Goal: Transaction & Acquisition: Purchase product/service

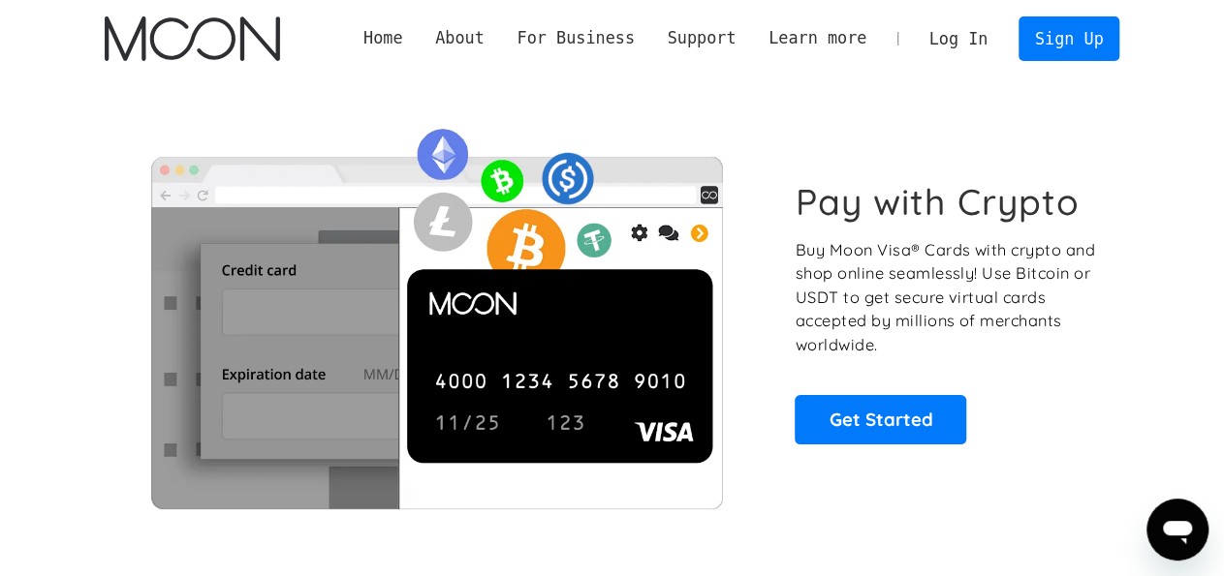
click at [970, 42] on link "Log In" at bounding box center [958, 38] width 91 height 43
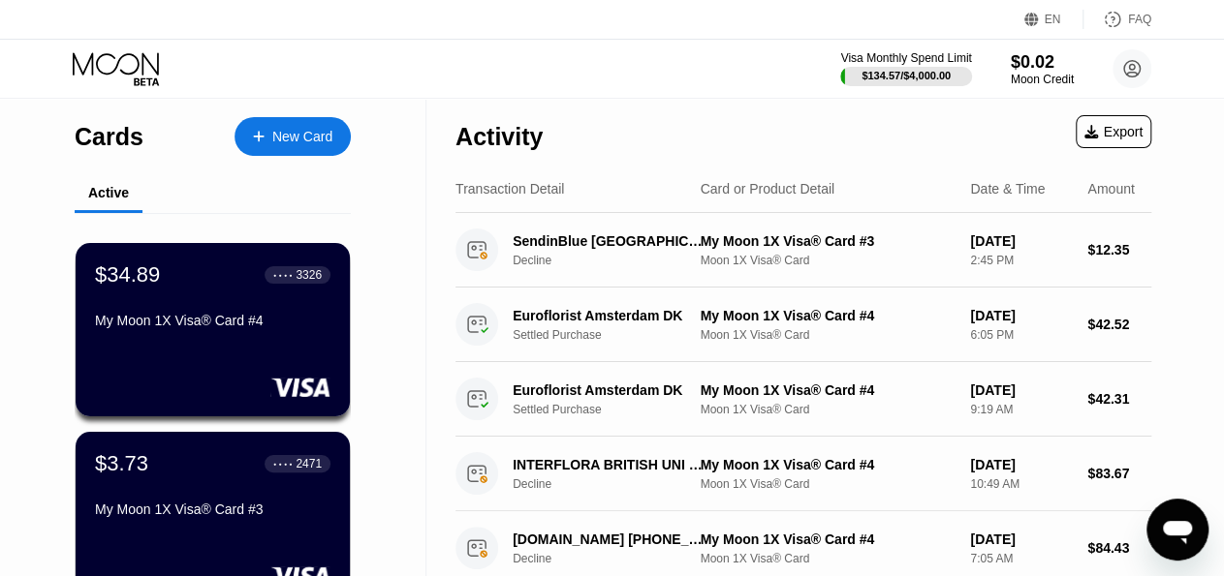
click at [300, 131] on div "New Card" at bounding box center [302, 137] width 60 height 16
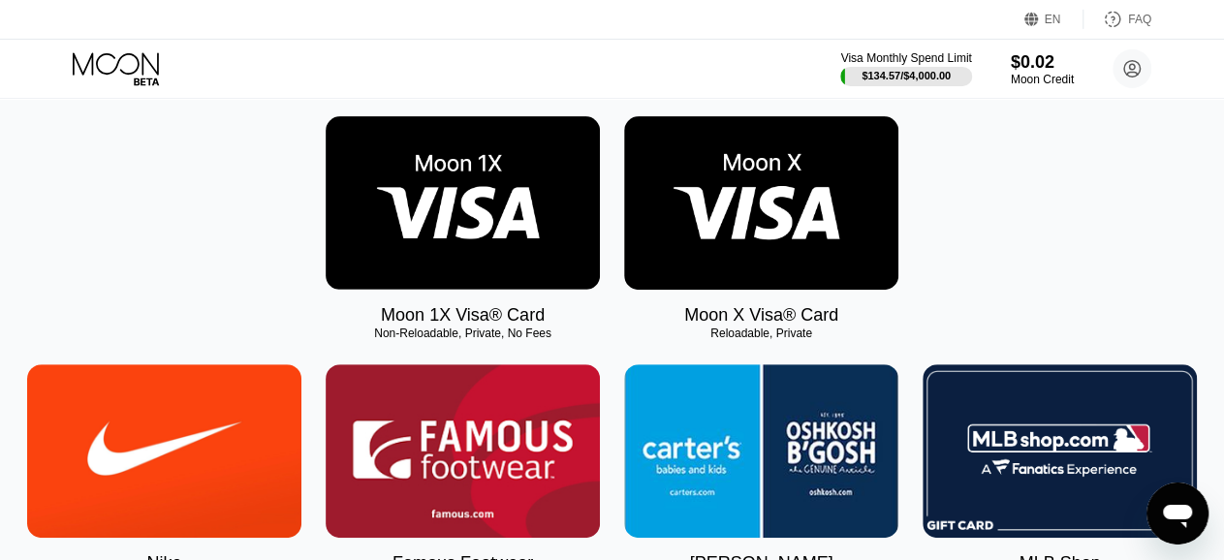
scroll to position [168, 0]
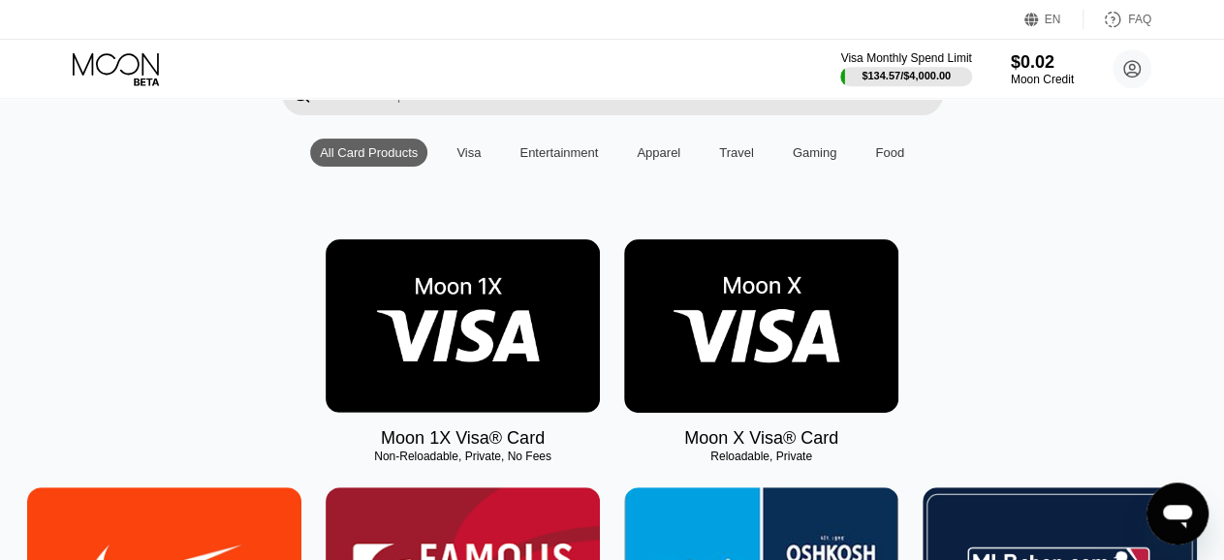
click at [756, 382] on img at bounding box center [761, 325] width 274 height 173
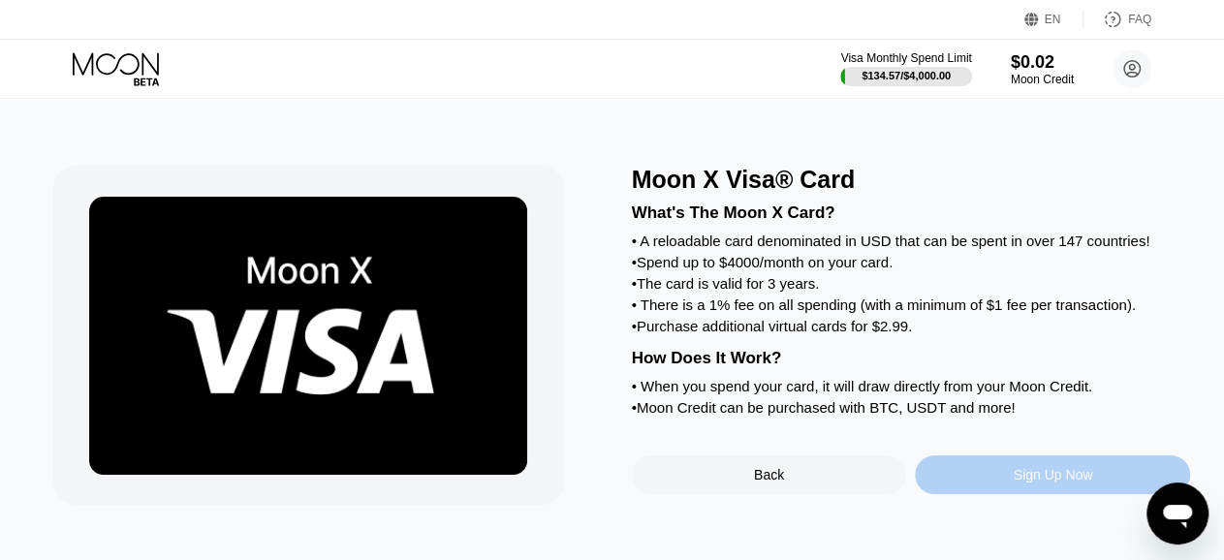
click at [1069, 482] on div "Sign Up Now" at bounding box center [1052, 475] width 79 height 16
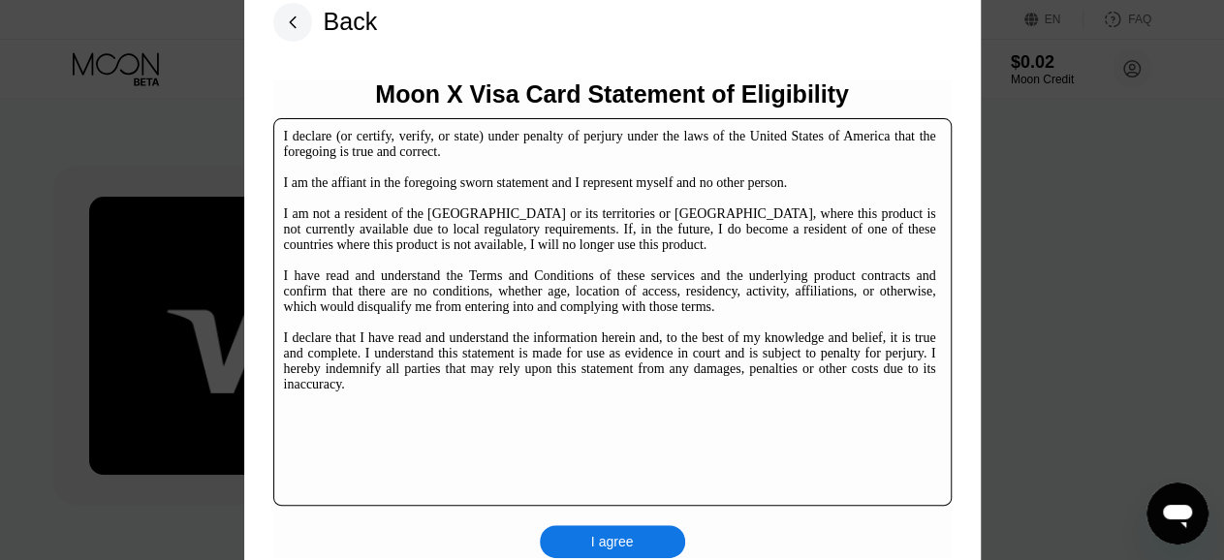
click at [633, 547] on div "I agree" at bounding box center [612, 541] width 145 height 33
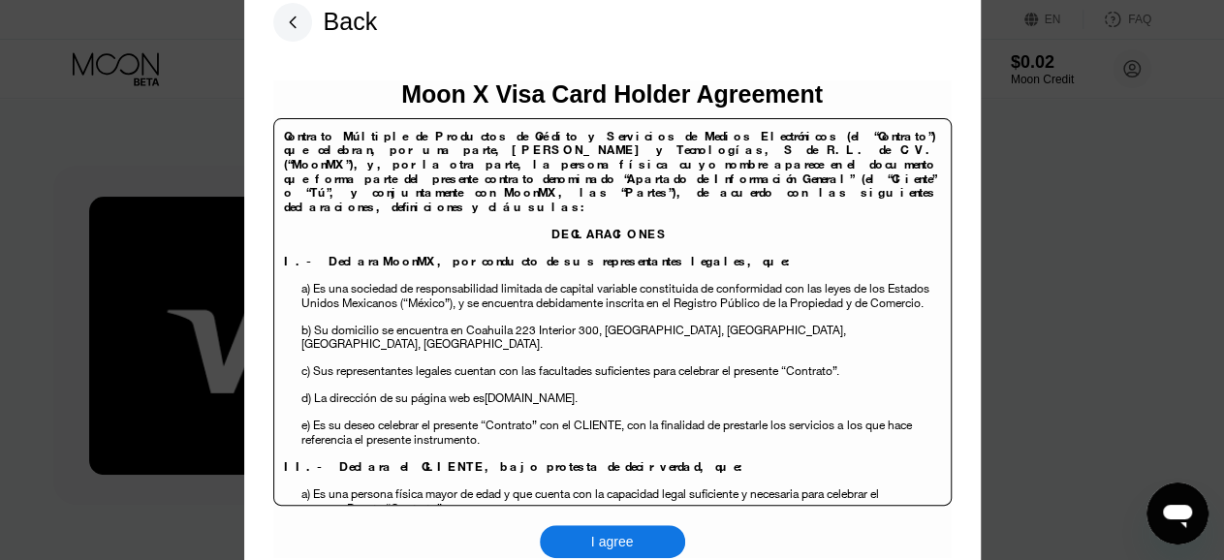
click at [633, 547] on div "I agree" at bounding box center [612, 541] width 145 height 33
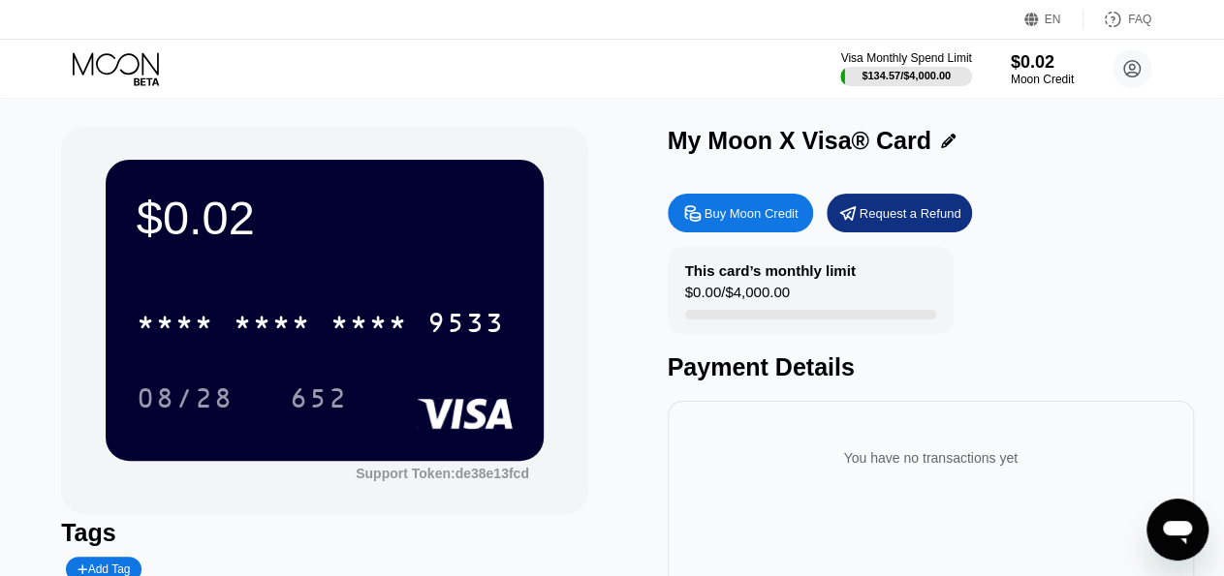
click at [800, 287] on div "This card’s monthly limit $0.00 / $4,000.00" at bounding box center [811, 290] width 286 height 87
click at [449, 354] on div "* * * * * * * * * * * * 9533 08/28 652" at bounding box center [325, 341] width 376 height 114
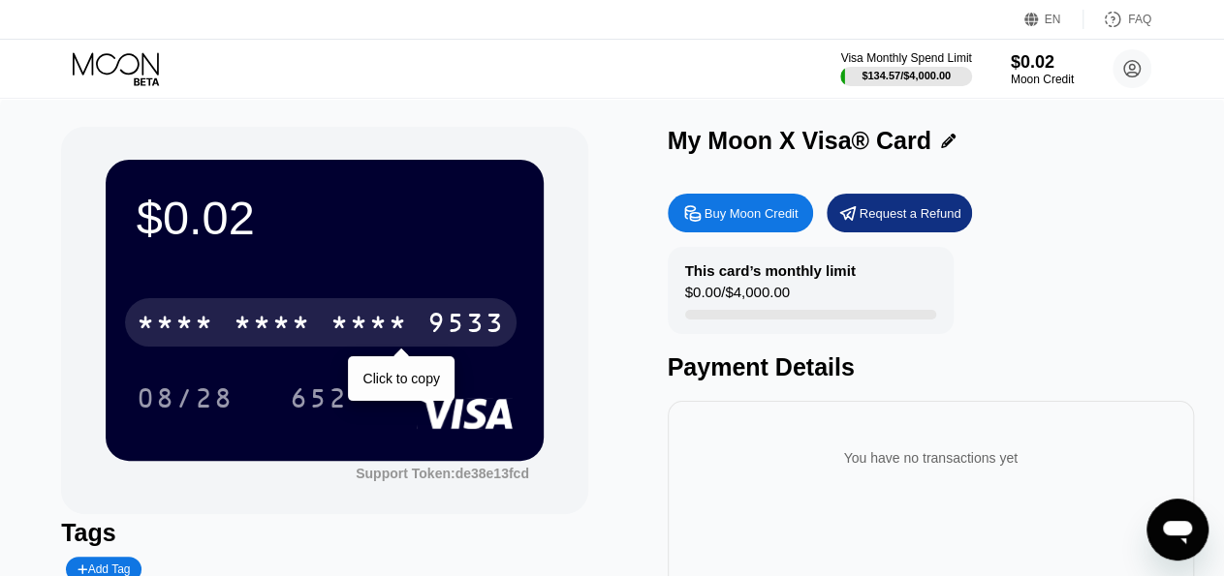
click at [429, 323] on div "9533" at bounding box center [466, 325] width 78 height 31
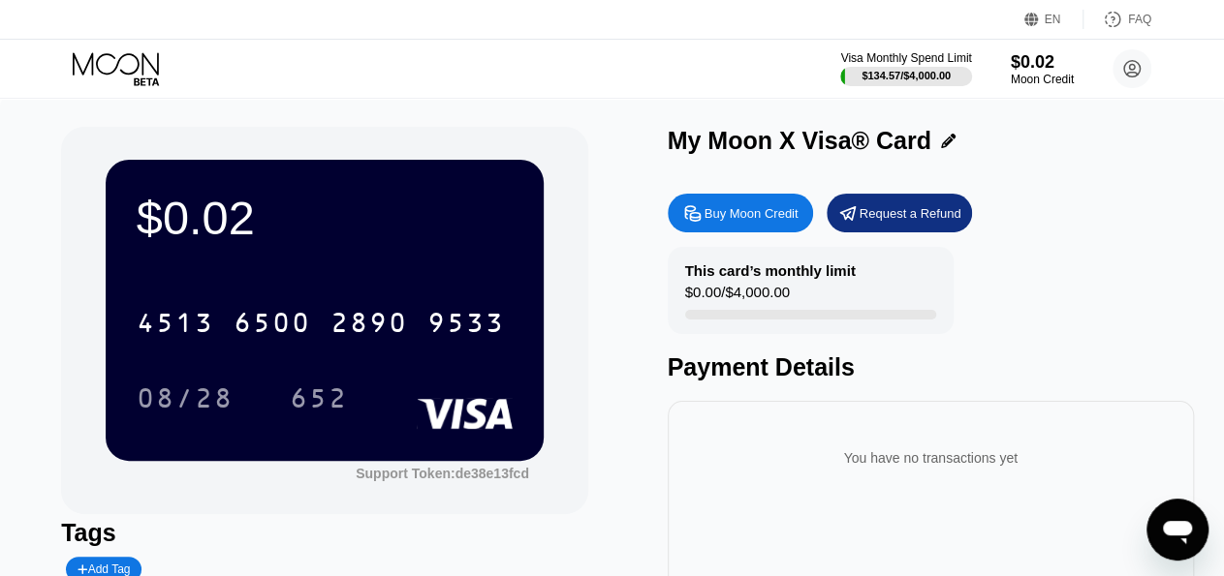
click at [769, 294] on div "$0.00 / $4,000.00" at bounding box center [737, 297] width 105 height 26
click at [869, 222] on div "Request a Refund" at bounding box center [910, 213] width 102 height 16
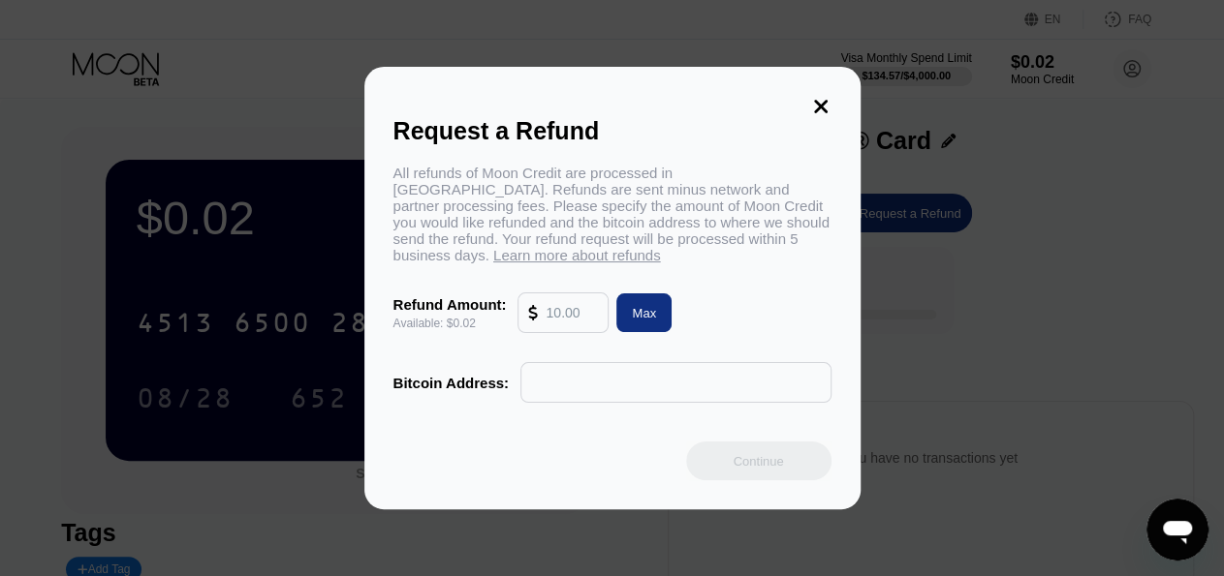
click at [562, 325] on input "text" at bounding box center [571, 313] width 52 height 39
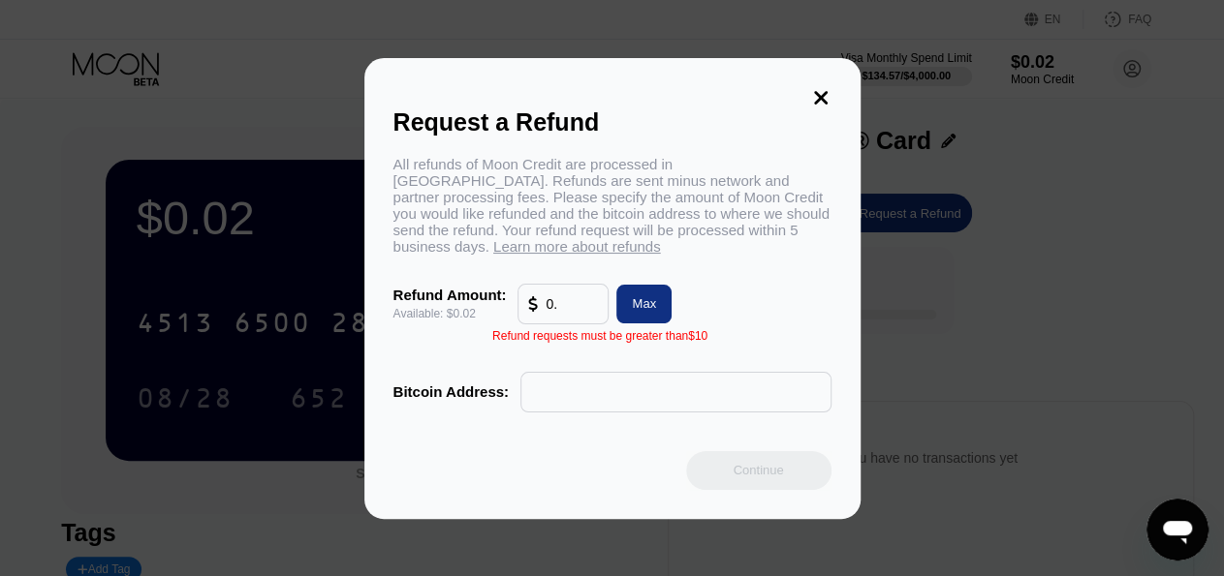
type input "0"
type input "0.0200"
type input "0"
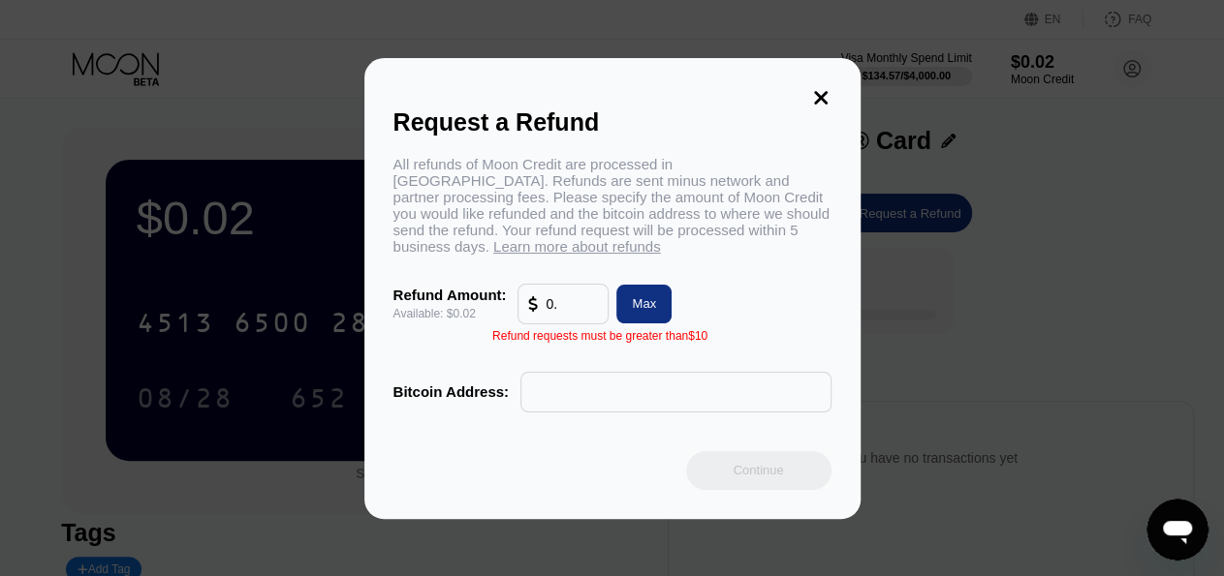
type input "0"
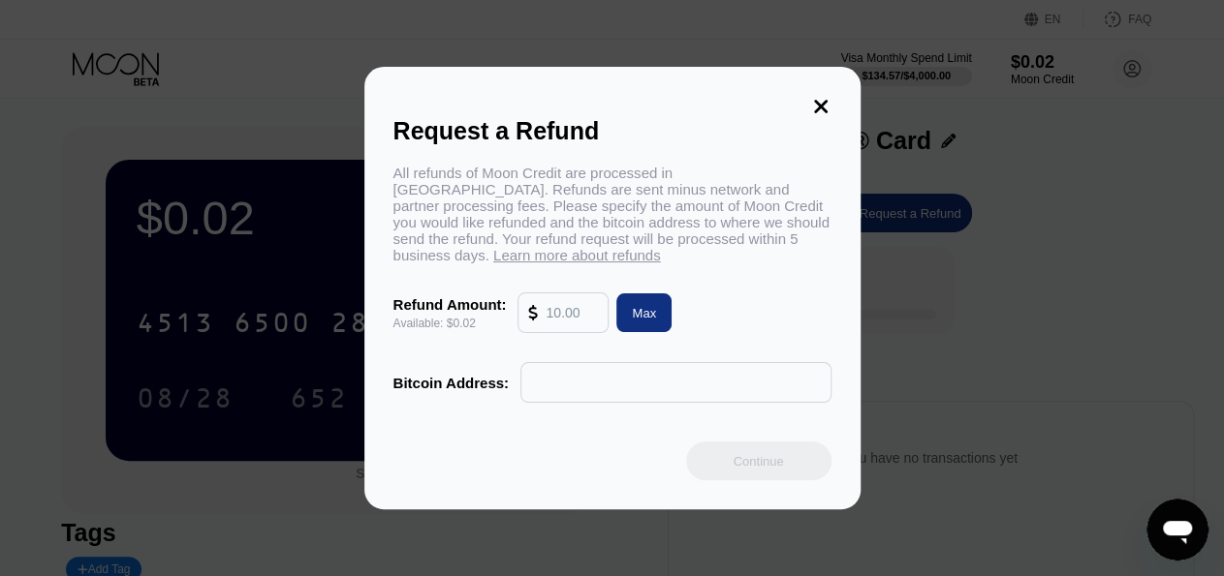
click at [648, 317] on div "Max" at bounding box center [644, 313] width 24 height 16
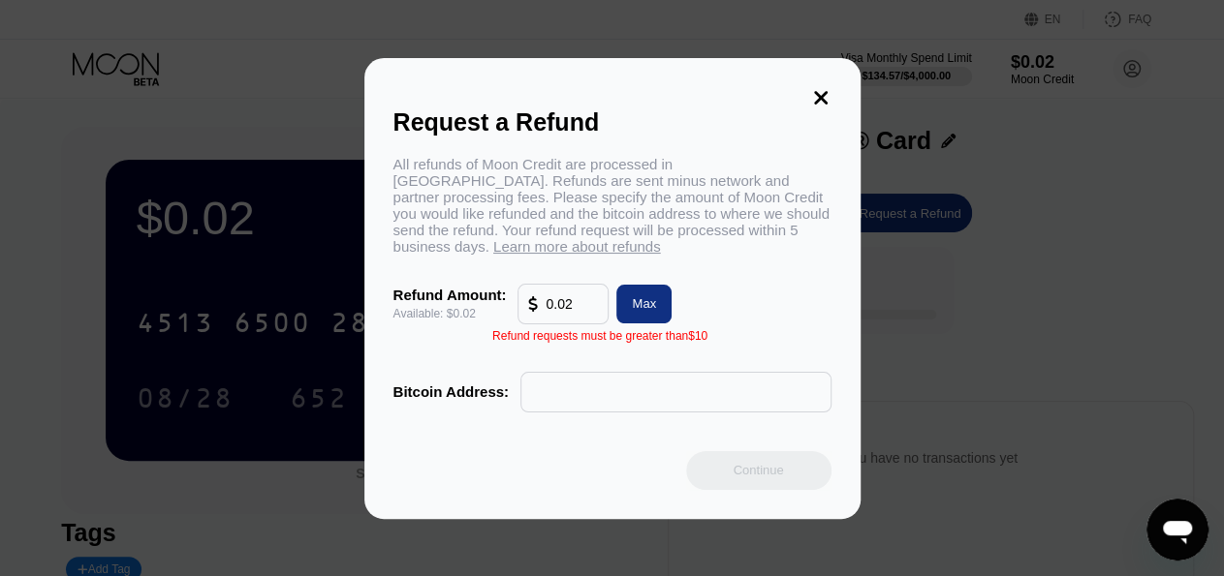
click at [596, 309] on input "0.02" at bounding box center [571, 304] width 52 height 39
type input "0."
click at [816, 97] on icon at bounding box center [820, 97] width 21 height 21
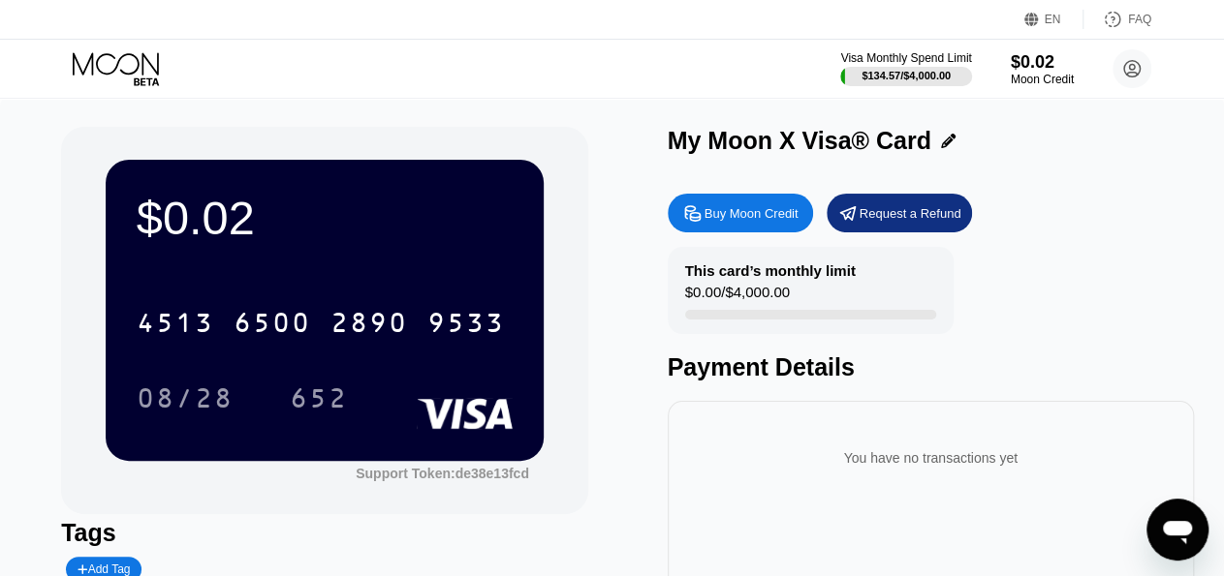
click at [770, 216] on div "Buy Moon Credit" at bounding box center [751, 213] width 94 height 16
type input "0"
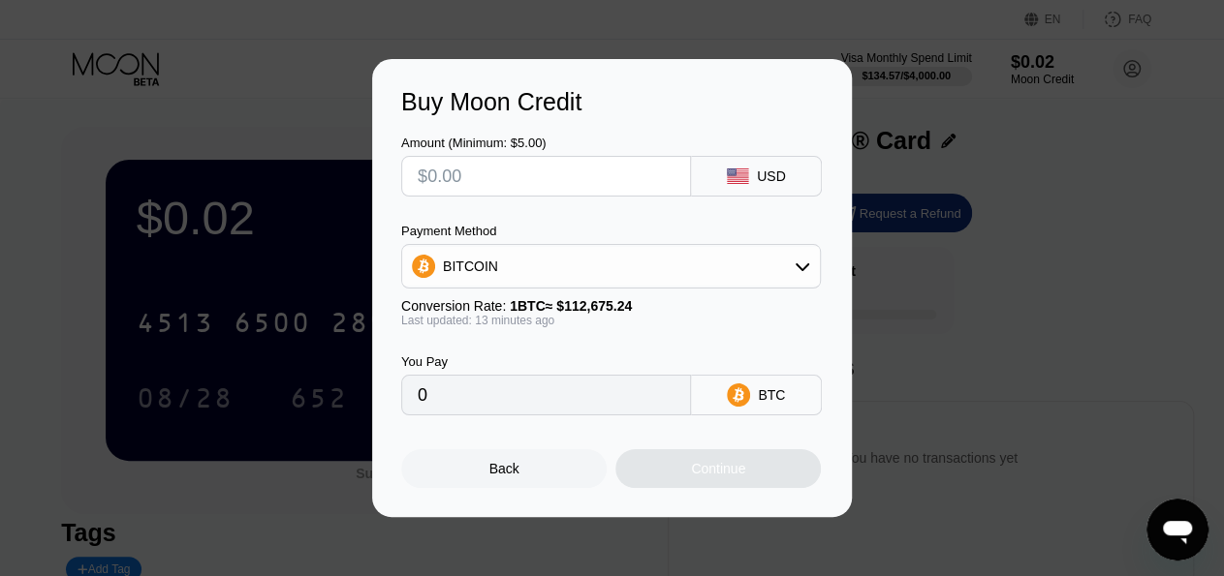
click at [970, 284] on div "Buy Moon Credit Amount (Minimum: $5.00) USD Payment Method BITCOIN Conversion R…" at bounding box center [612, 288] width 1224 height 458
click at [560, 478] on div "Back" at bounding box center [503, 469] width 205 height 39
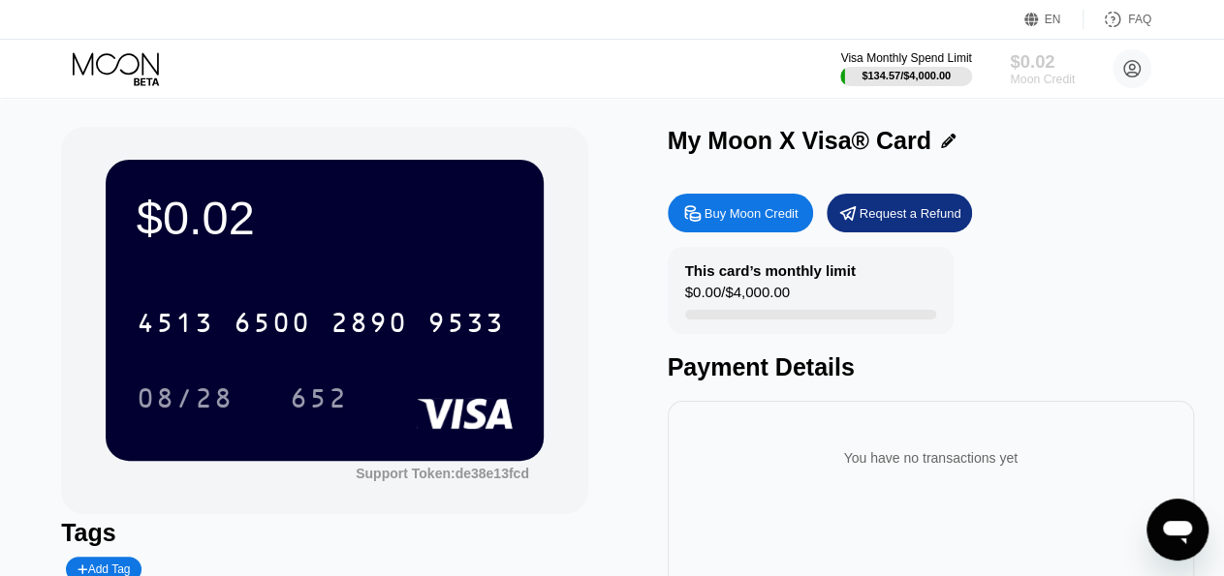
click at [1030, 72] on div "$0.02" at bounding box center [1041, 61] width 65 height 20
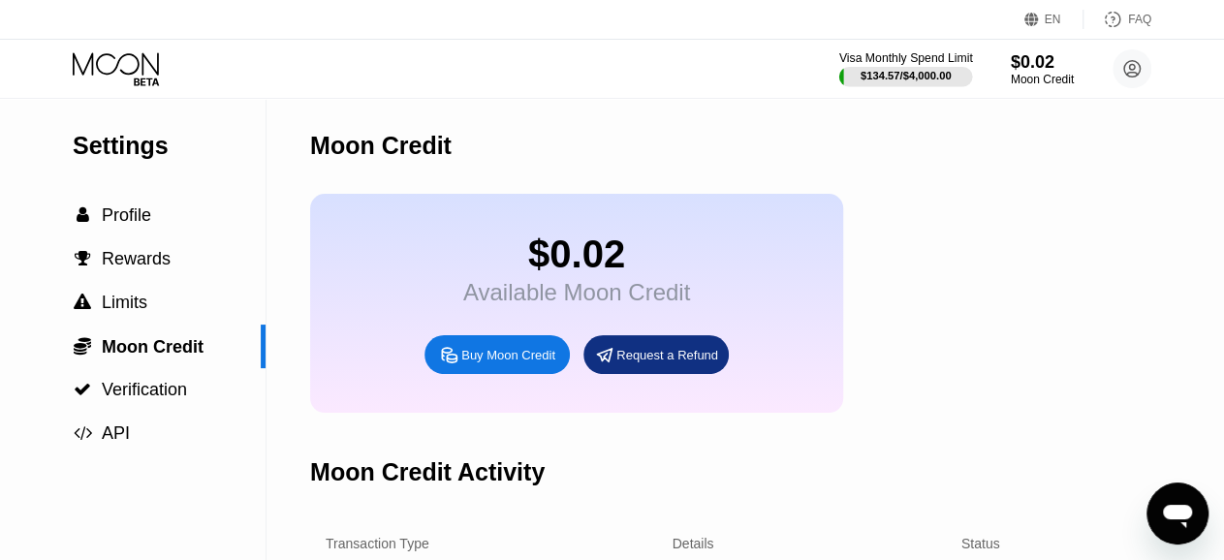
click at [924, 70] on div "$134.57 / $4,000.00" at bounding box center [905, 76] width 91 height 12
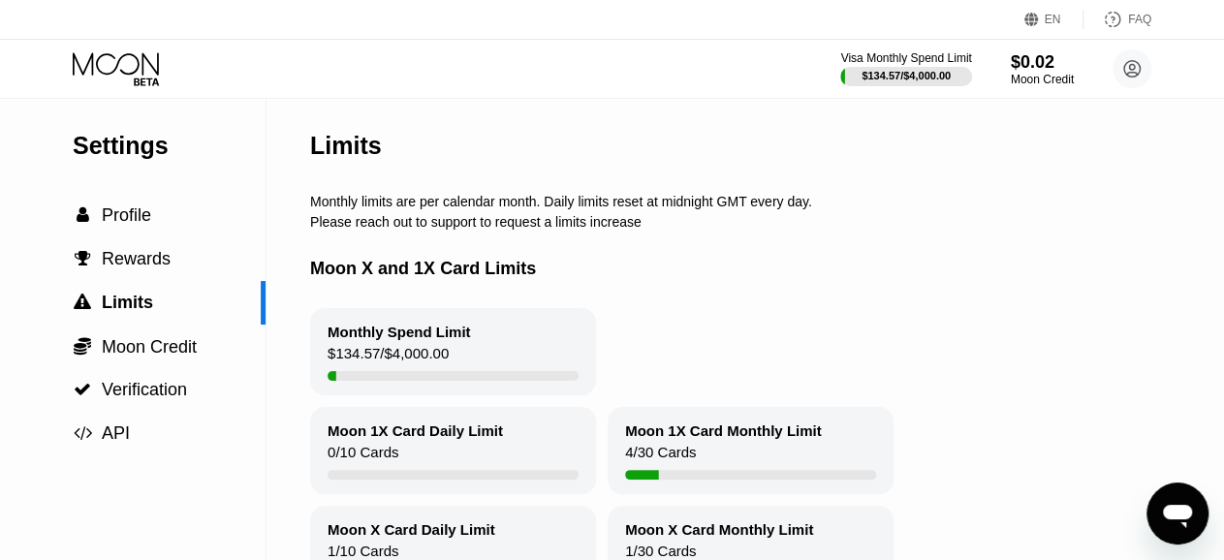
click at [395, 371] on div "$134.57 / $4,000.00" at bounding box center [387, 358] width 121 height 26
click at [427, 357] on div "$134.57 / $4,000.00" at bounding box center [387, 358] width 121 height 26
click at [130, 355] on span "Moon Credit" at bounding box center [149, 346] width 95 height 19
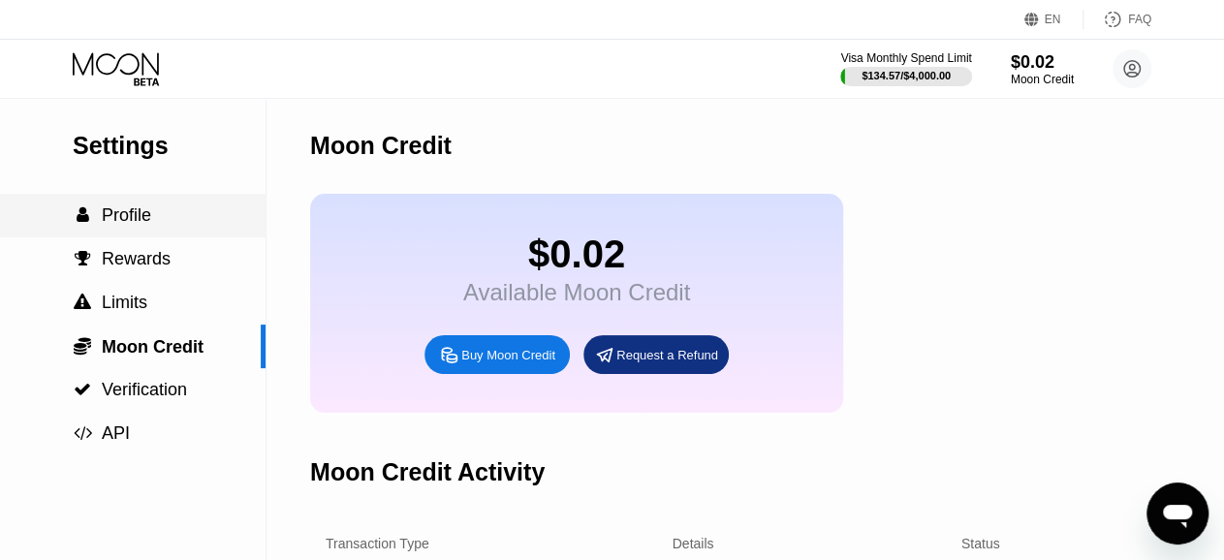
click at [135, 213] on span "Profile" at bounding box center [126, 214] width 49 height 19
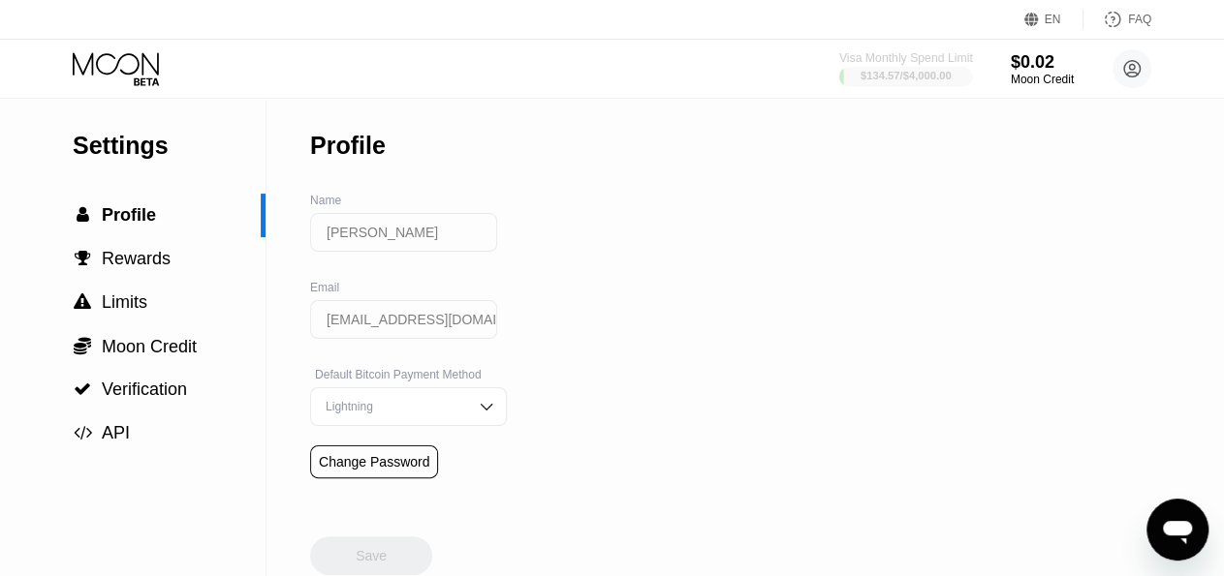
click at [926, 70] on div "$134.57 / $4,000.00" at bounding box center [905, 76] width 91 height 12
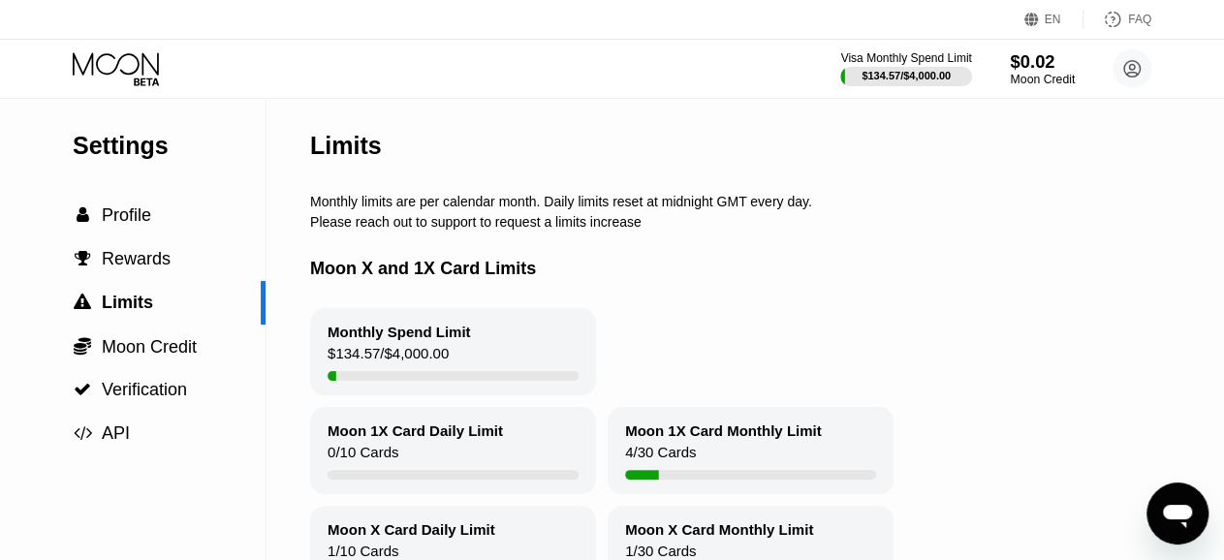
click at [1029, 63] on div "$0.02" at bounding box center [1041, 61] width 65 height 20
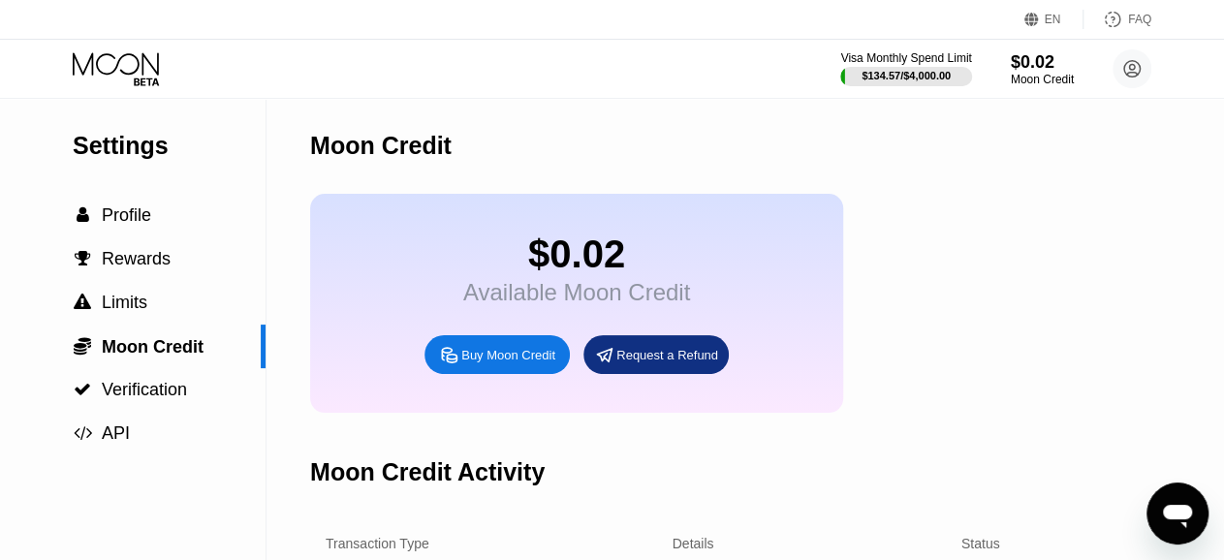
click at [512, 363] on div "Buy Moon Credit" at bounding box center [508, 355] width 94 height 16
type input "0"
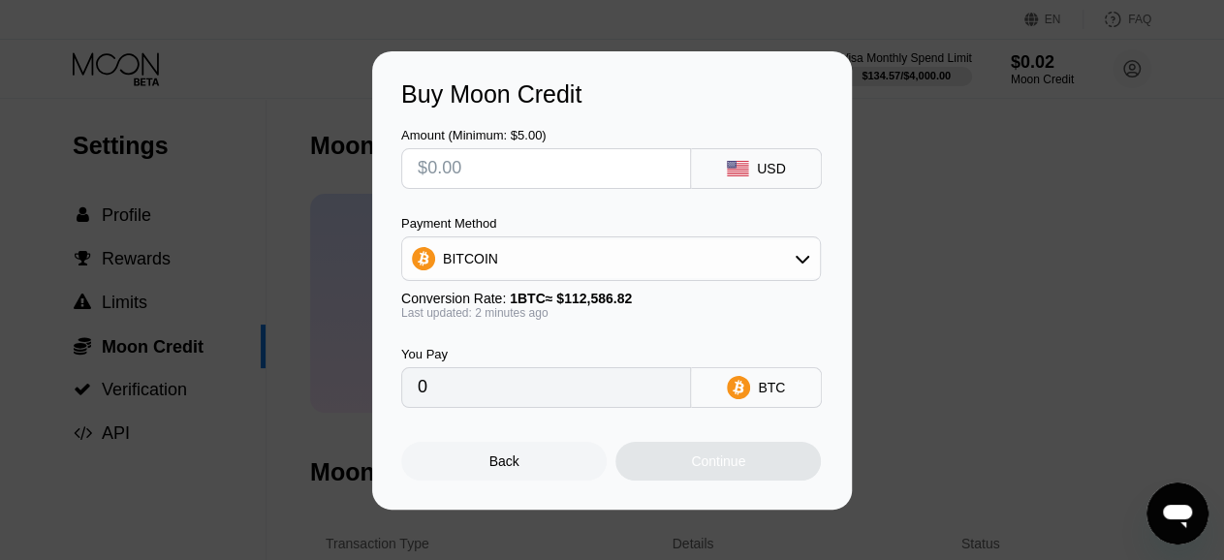
click at [558, 178] on input "text" at bounding box center [546, 168] width 257 height 39
type input "$1"
type input "0.00000889"
type input "$10"
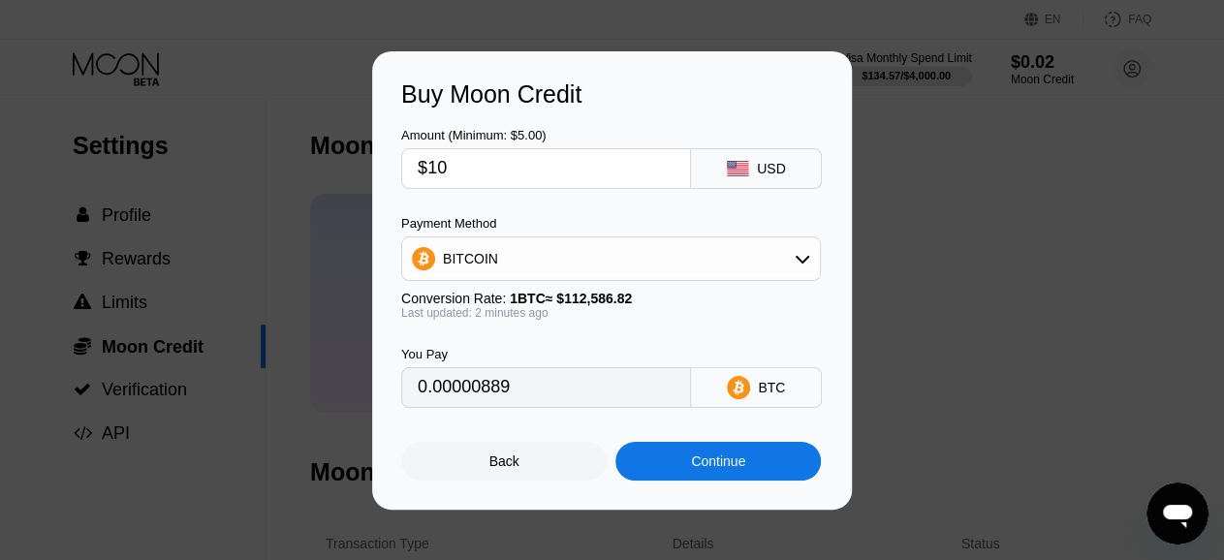
type input "0.00008883"
type input "$10"
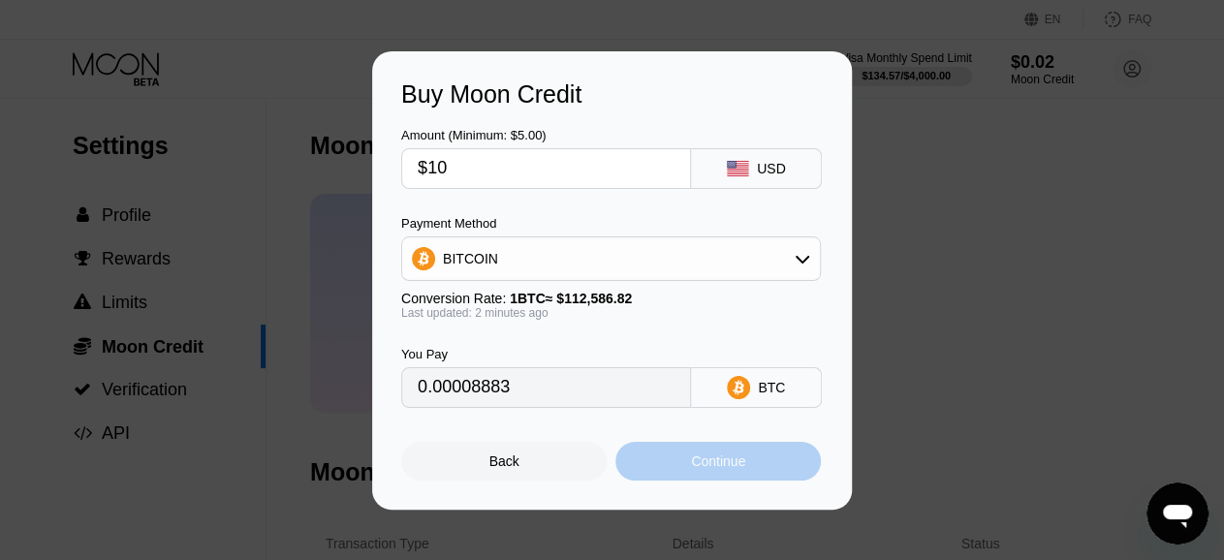
click at [701, 468] on div "Continue" at bounding box center [718, 461] width 54 height 16
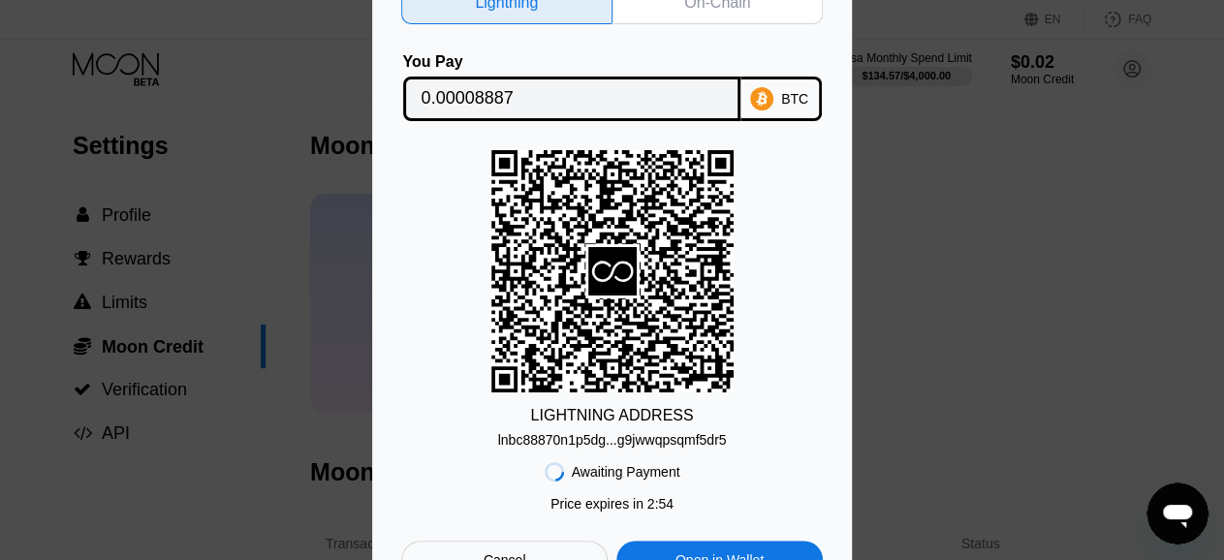
click at [716, 8] on div "On-Chain" at bounding box center [717, 2] width 66 height 19
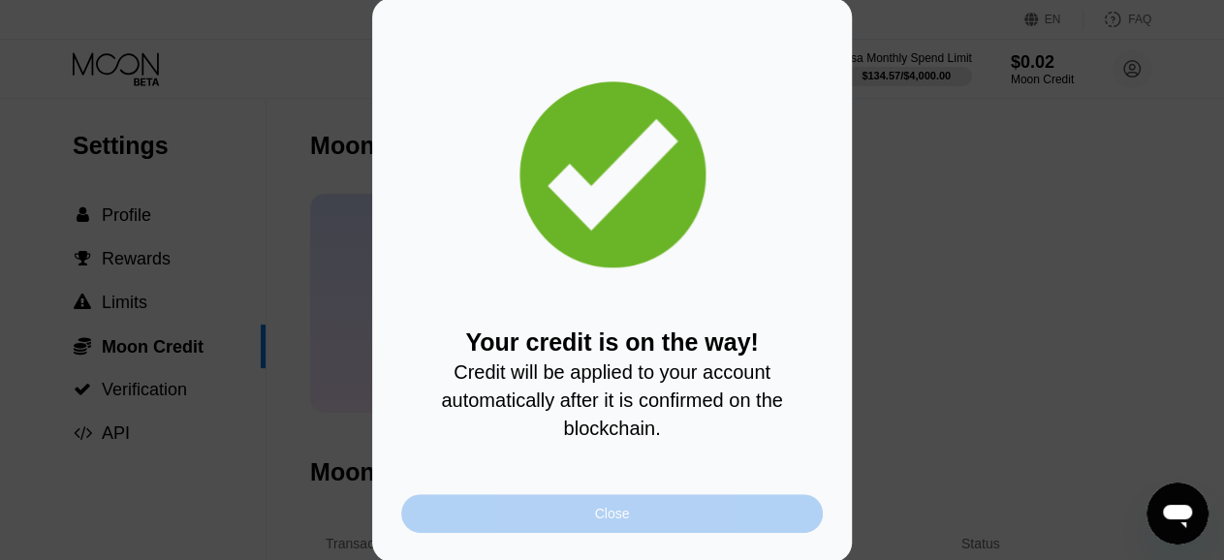
click at [663, 533] on div "Close" at bounding box center [611, 513] width 421 height 39
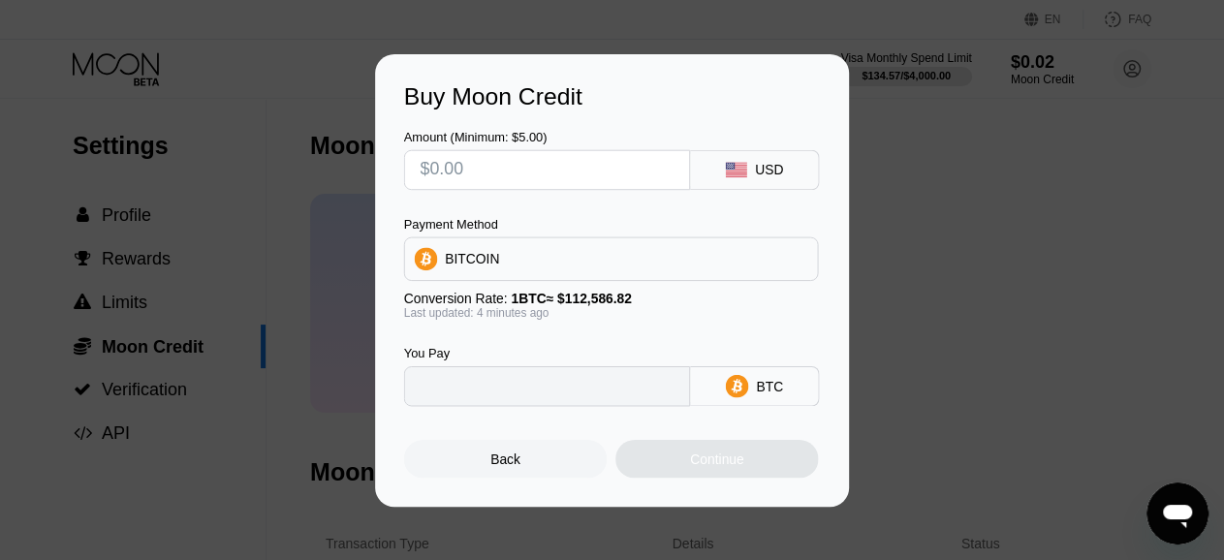
type input "0"
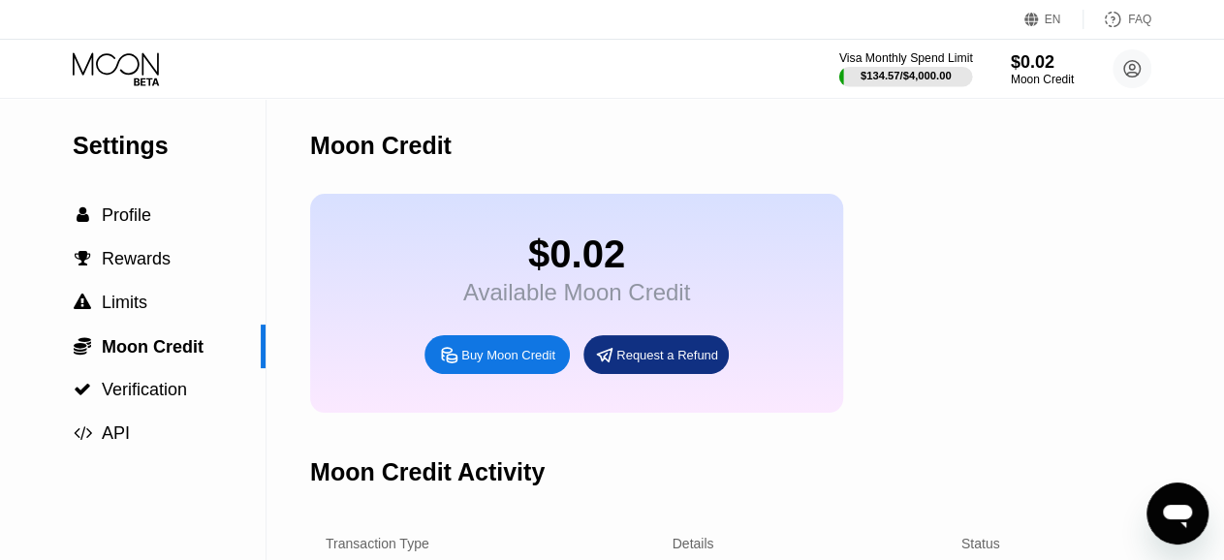
click at [941, 69] on div at bounding box center [906, 76] width 134 height 19
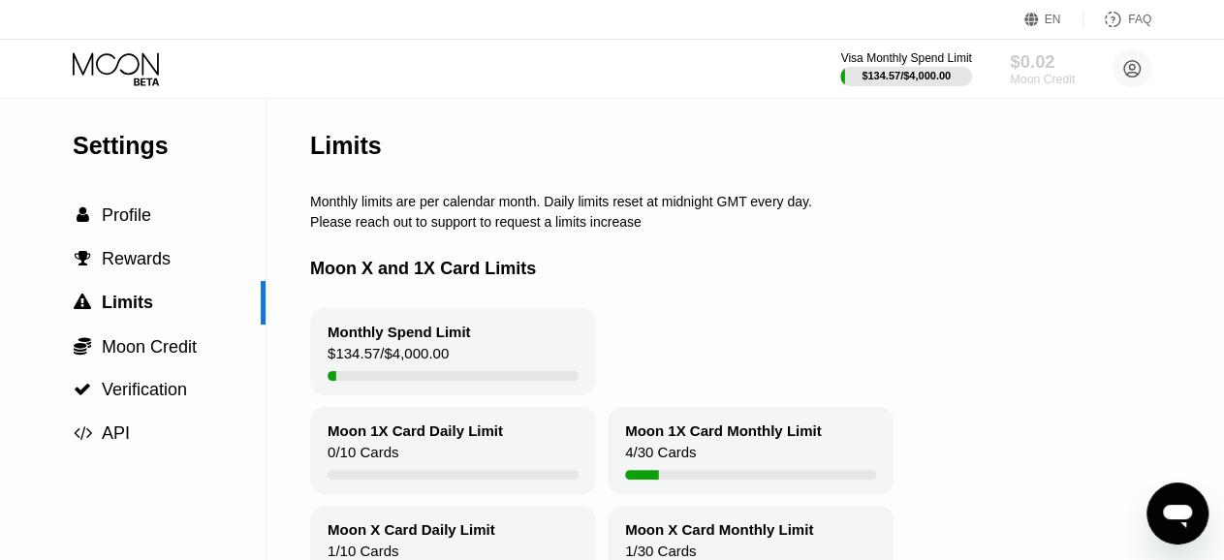
click at [1025, 71] on div "$0.02" at bounding box center [1041, 61] width 65 height 20
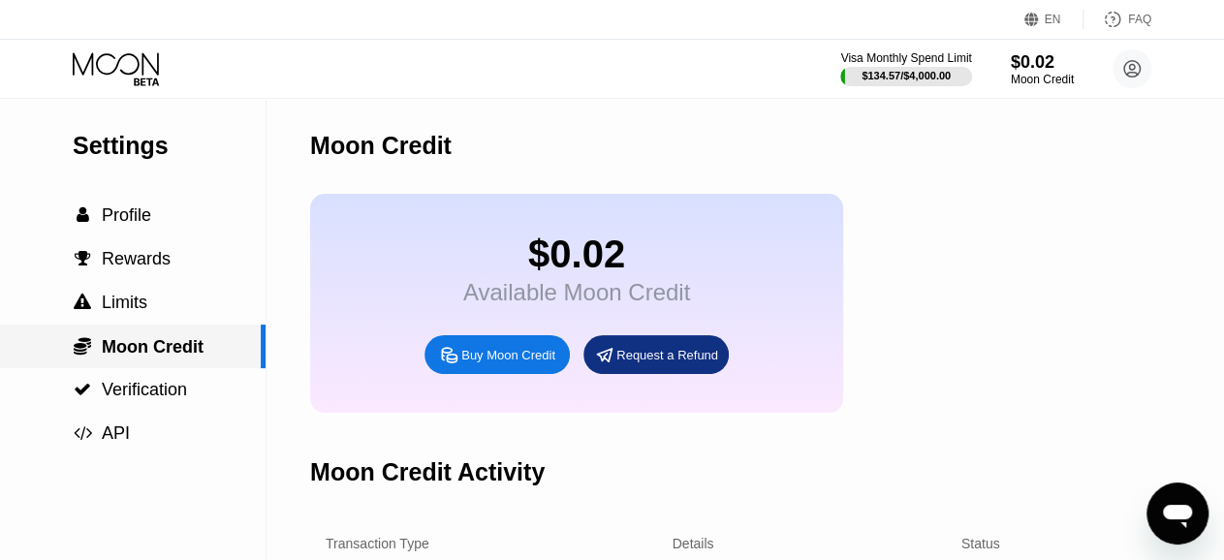
drag, startPoint x: 259, startPoint y: 340, endPoint x: 261, endPoint y: 369, distance: 29.1
click at [261, 368] on div " Moon Credit" at bounding box center [132, 347] width 265 height 44
drag, startPoint x: 261, startPoint y: 362, endPoint x: 261, endPoint y: 419, distance: 57.2
click at [261, 419] on div "Settings  Profile  Rewards  Limits  Moon Credit  Verification  API" at bounding box center [132, 276] width 265 height 357
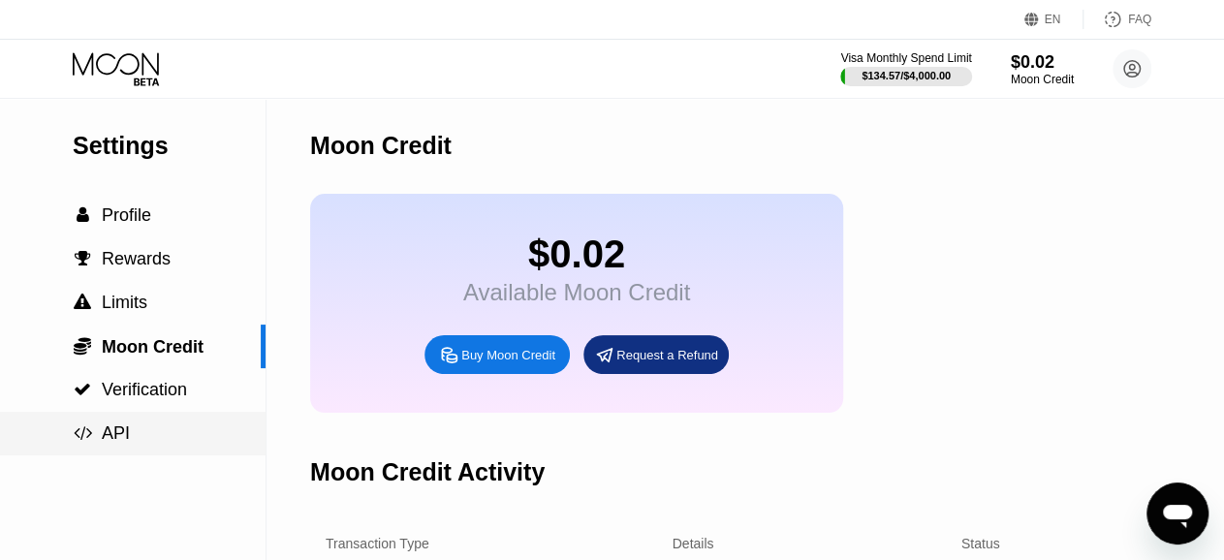
click at [261, 419] on div " API" at bounding box center [132, 434] width 265 height 44
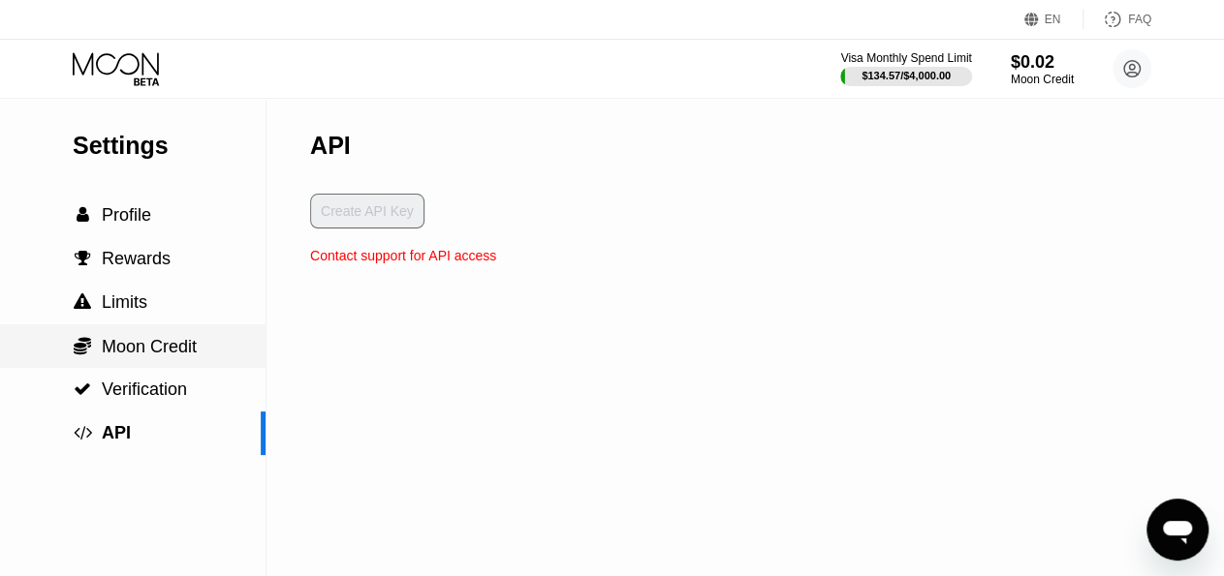
click at [164, 346] on span "Moon Credit" at bounding box center [149, 346] width 95 height 19
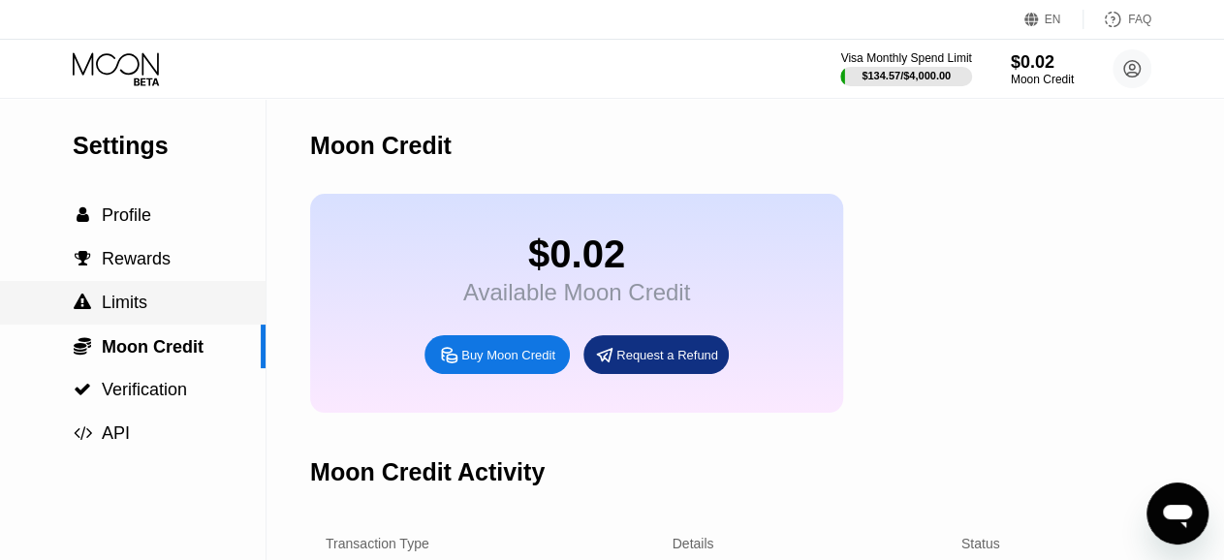
click at [162, 311] on div " Limits" at bounding box center [132, 303] width 265 height 20
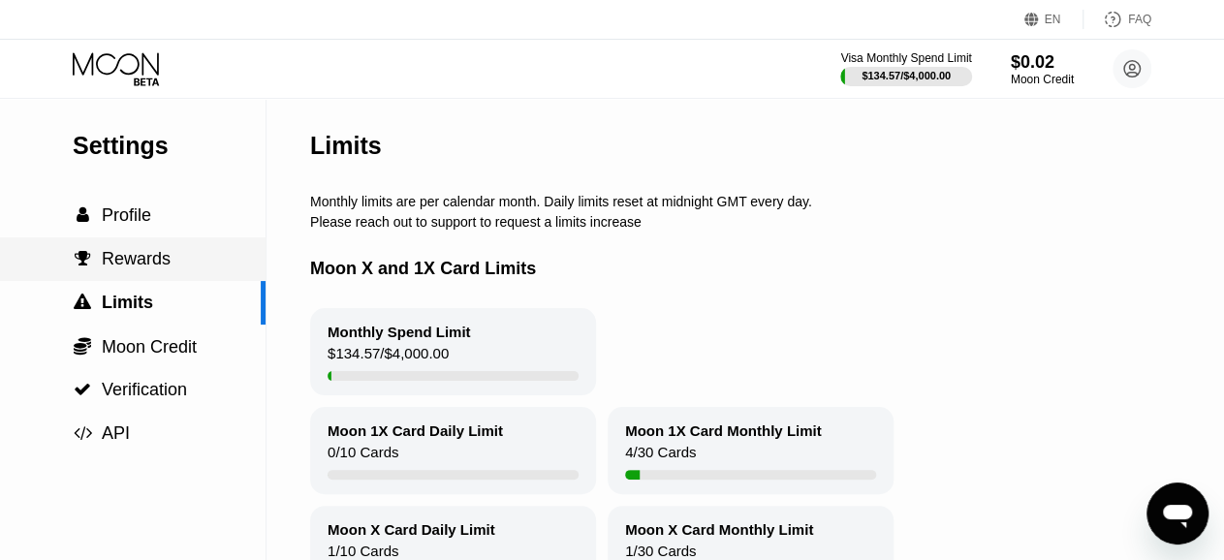
click at [161, 268] on span "Rewards" at bounding box center [136, 258] width 69 height 19
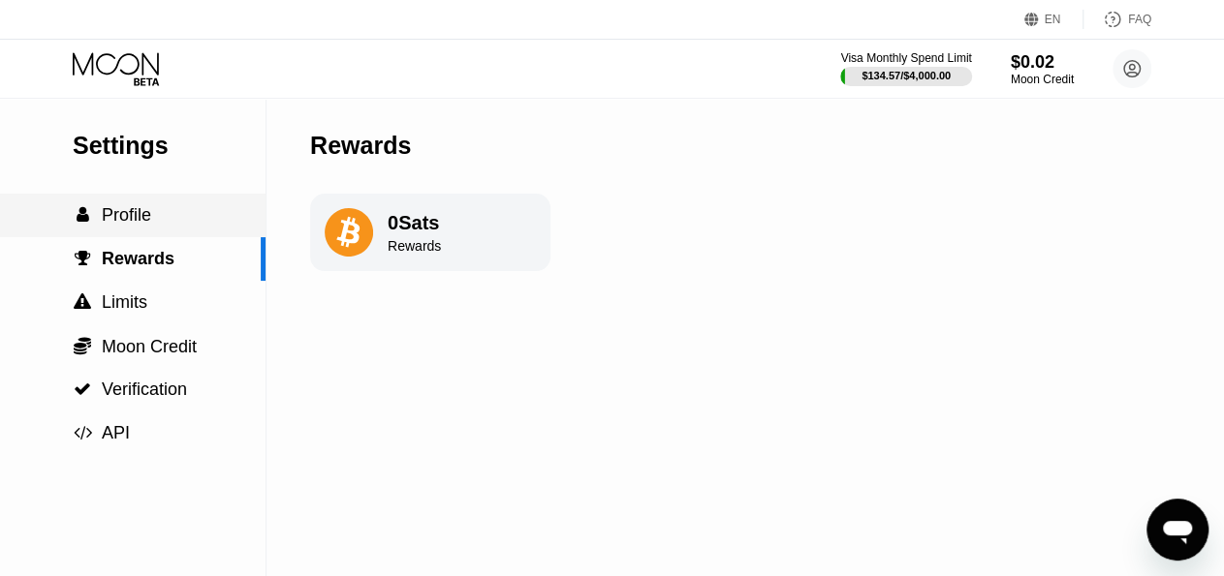
click at [152, 226] on div " Profile" at bounding box center [132, 215] width 265 height 20
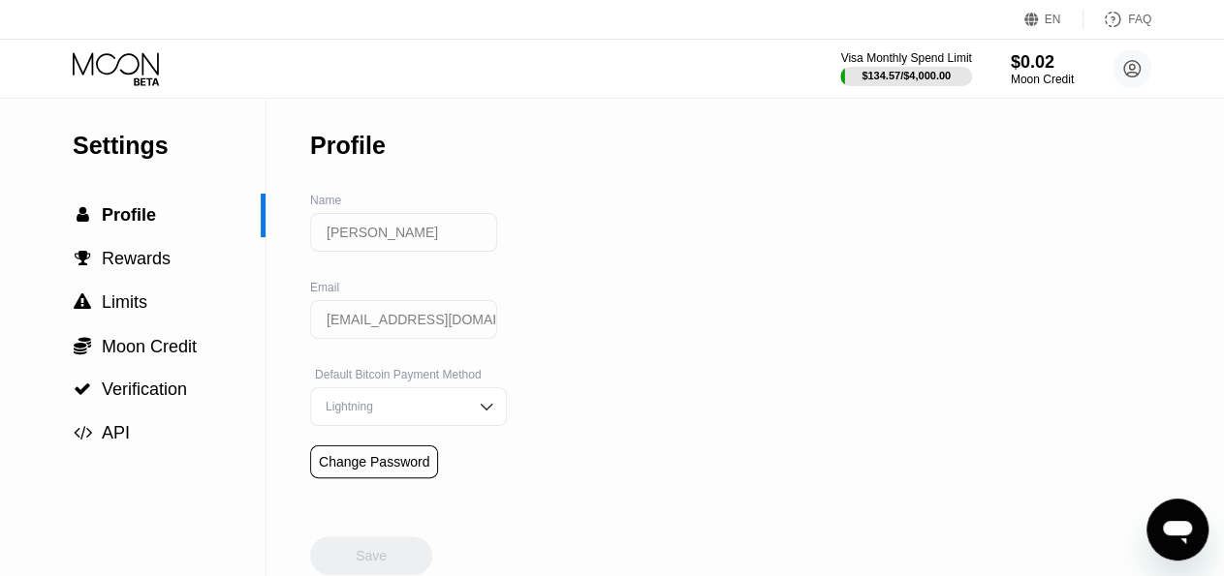
click at [151, 67] on icon at bounding box center [118, 69] width 90 height 34
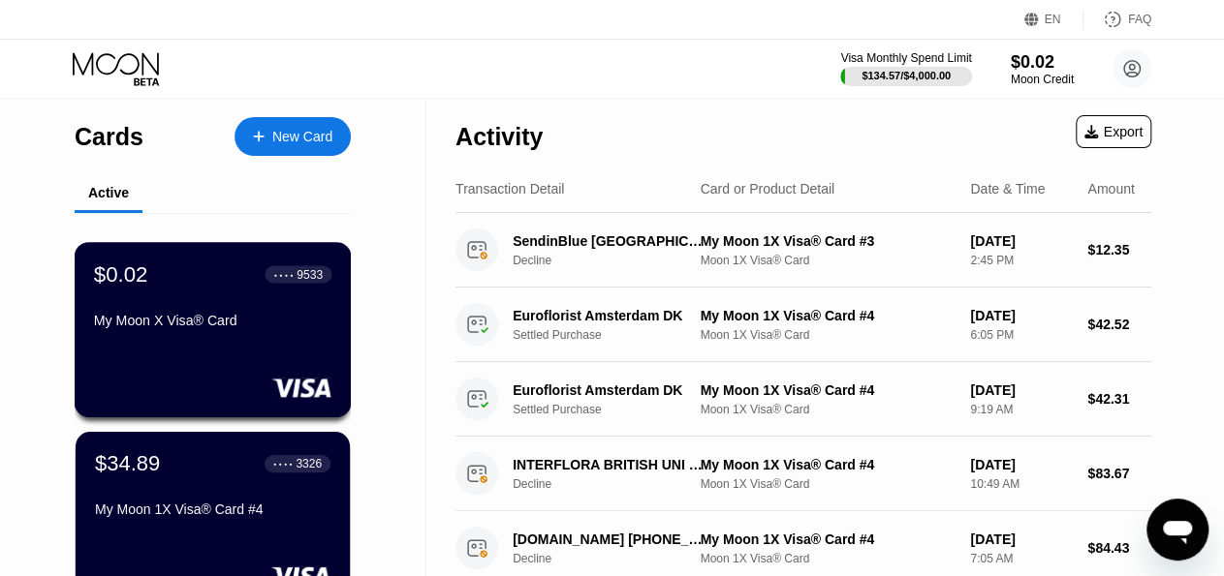
click at [330, 336] on div "My Moon X Visa® Card" at bounding box center [212, 324] width 237 height 23
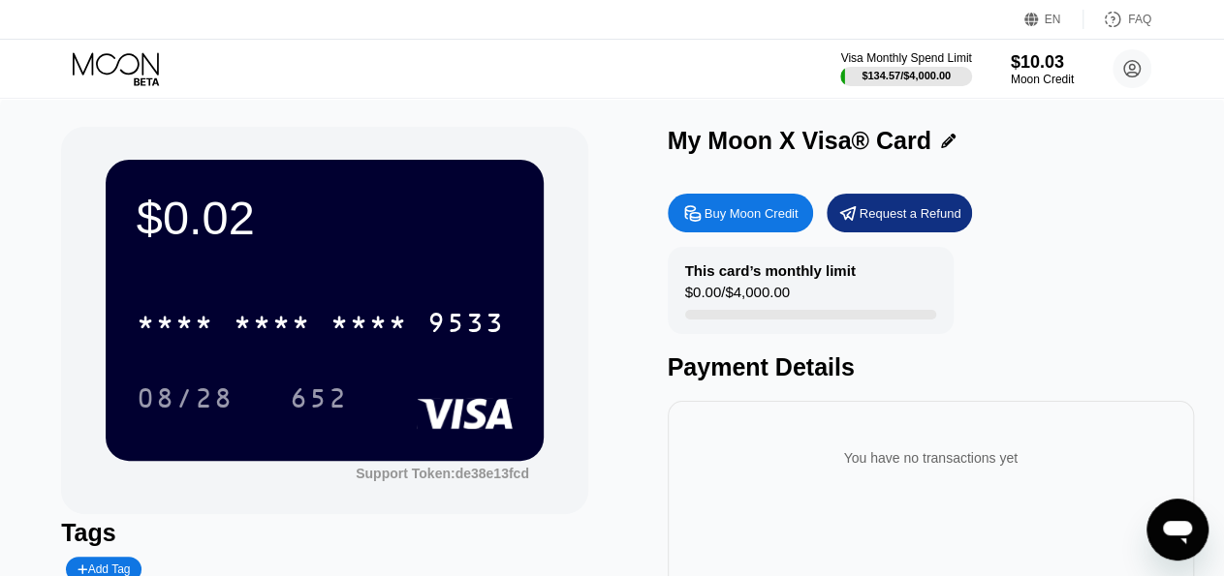
click at [350, 266] on div "$0.02 * * * * * * * * * * * * 9533 08/28 652" at bounding box center [325, 310] width 438 height 300
click at [401, 390] on div "08/28 652" at bounding box center [325, 398] width 376 height 48
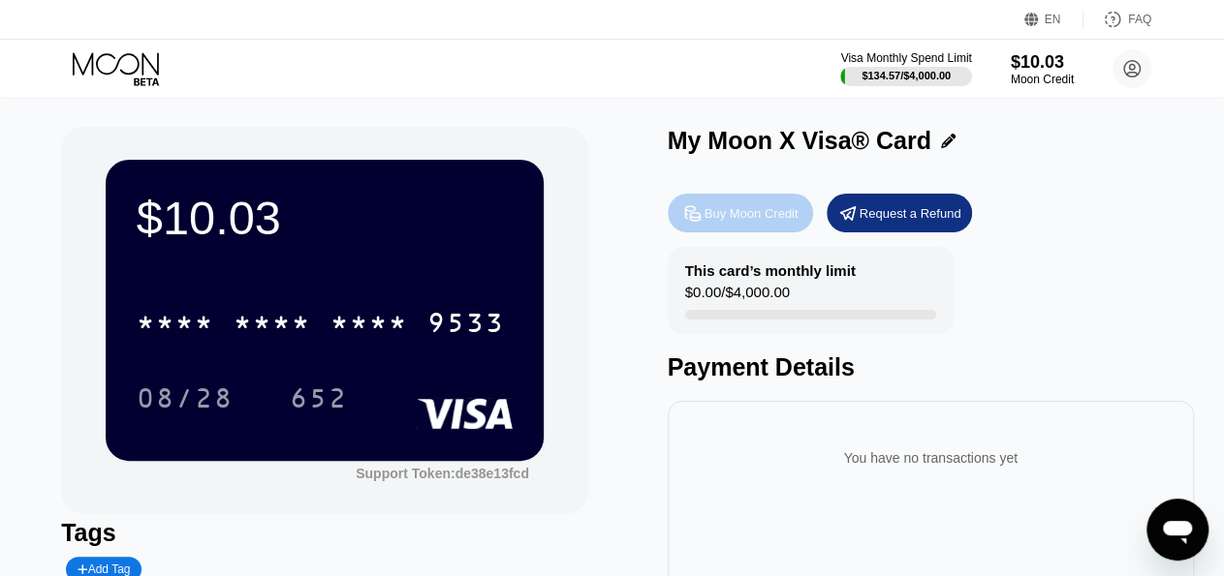
click at [771, 218] on div "Buy Moon Credit" at bounding box center [751, 213] width 94 height 16
type input "0"
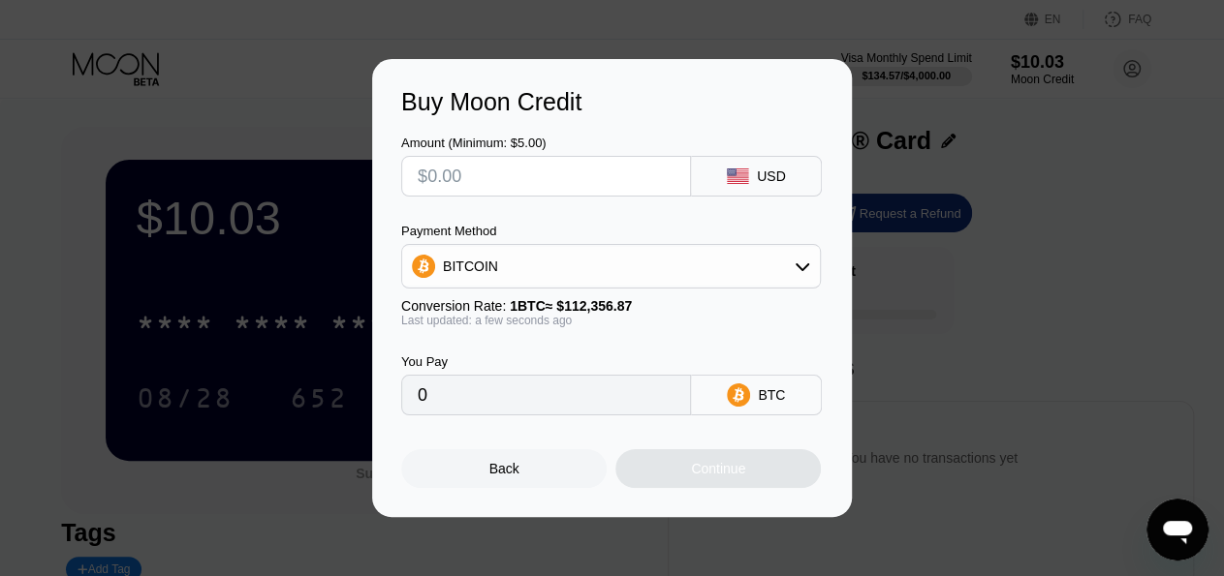
click at [688, 175] on div at bounding box center [546, 176] width 290 height 41
click at [648, 171] on input "text" at bounding box center [546, 176] width 257 height 39
type input "$4"
type input "0.00003561"
type input "$40"
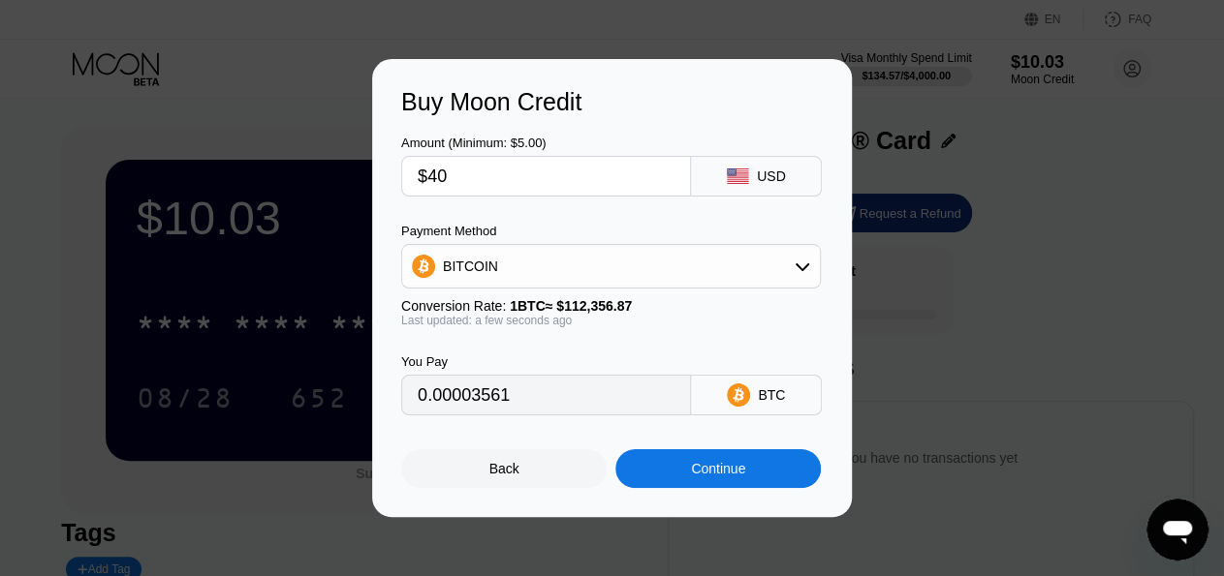
type input "0.00035601"
click at [543, 195] on input "$40" at bounding box center [546, 176] width 257 height 39
type input "$4"
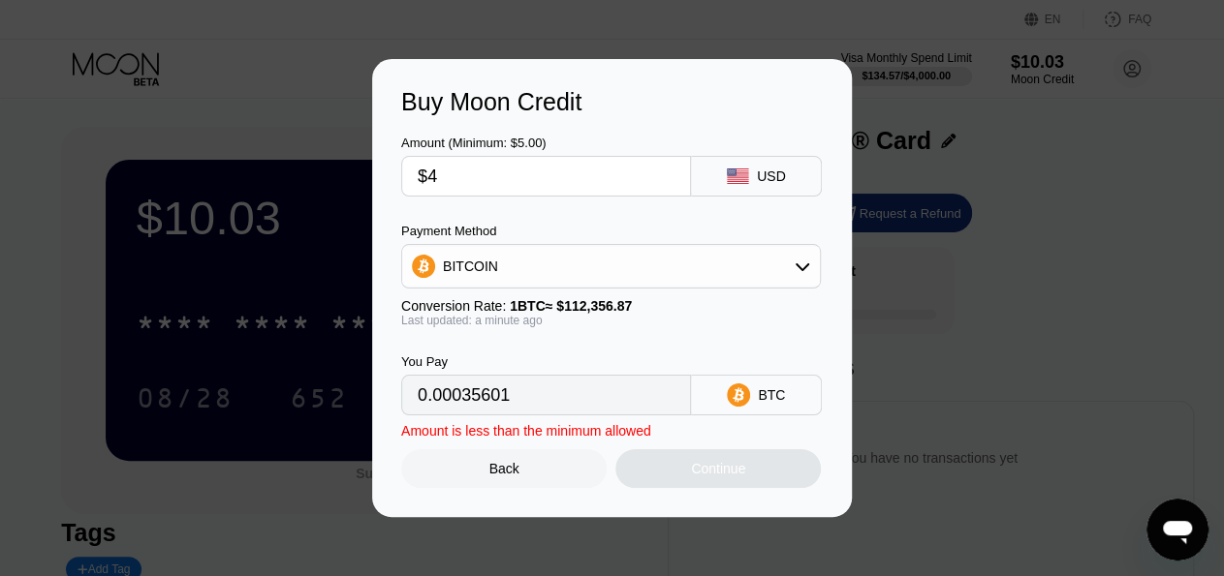
type input "0.00003561"
type input "$42"
type input "0.00037381"
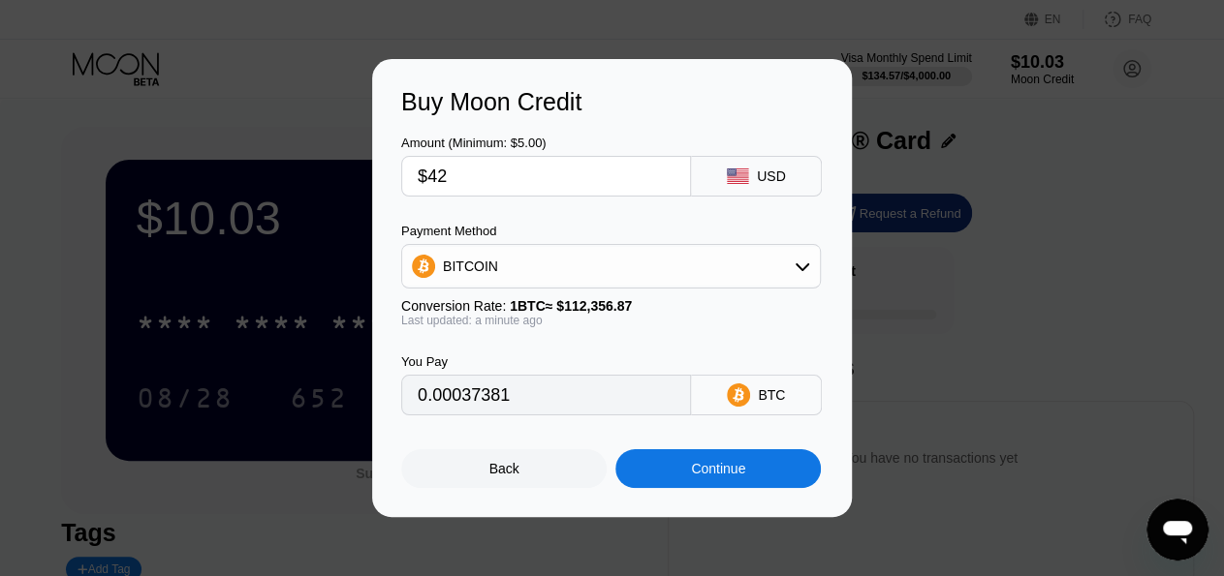
type input "$4"
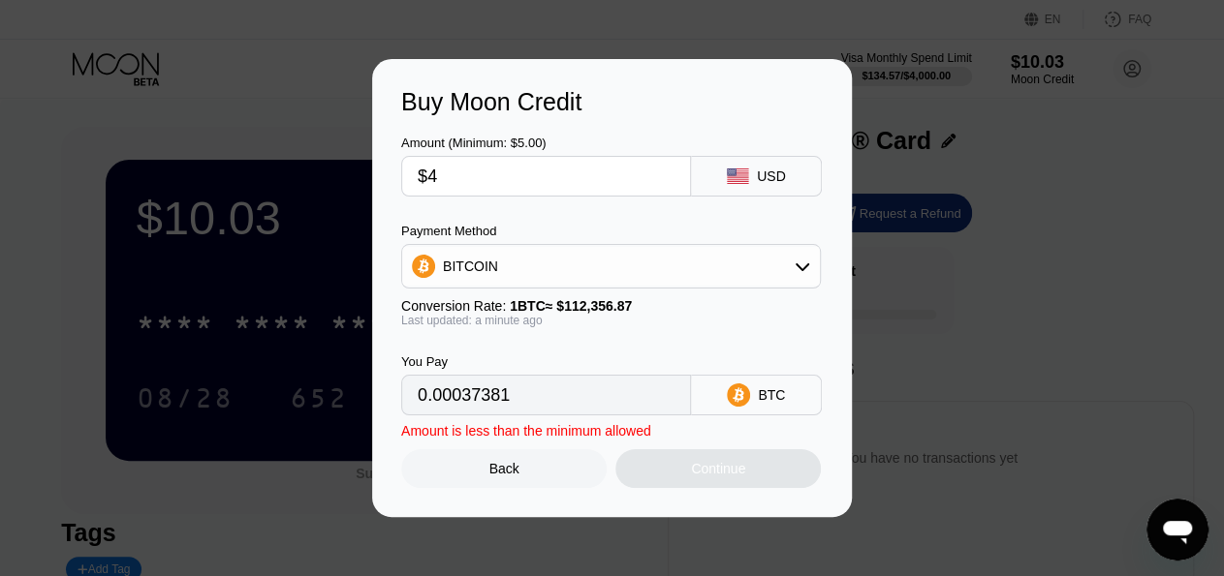
type input "0.00003561"
type input "$43"
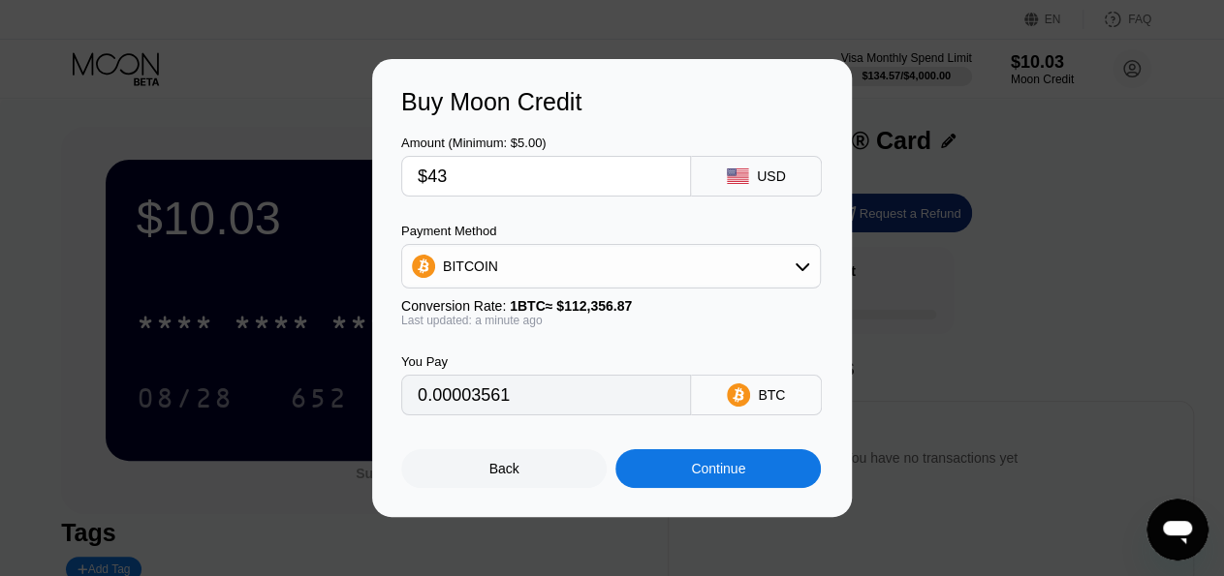
type input "0.00038271"
type input "$43"
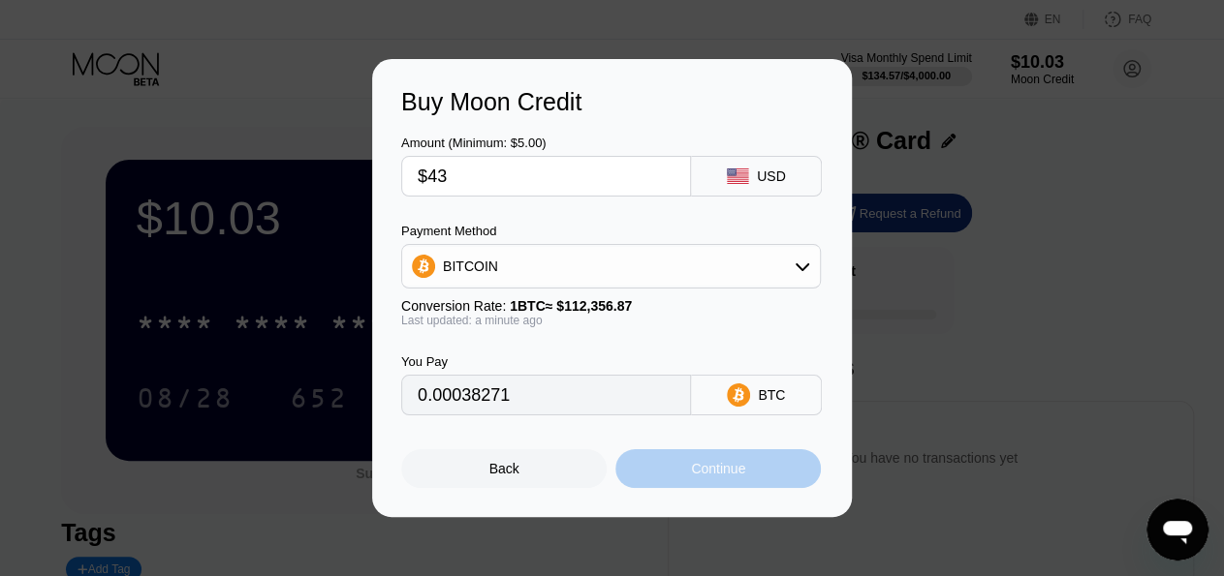
click at [675, 470] on div "Continue" at bounding box center [717, 469] width 205 height 39
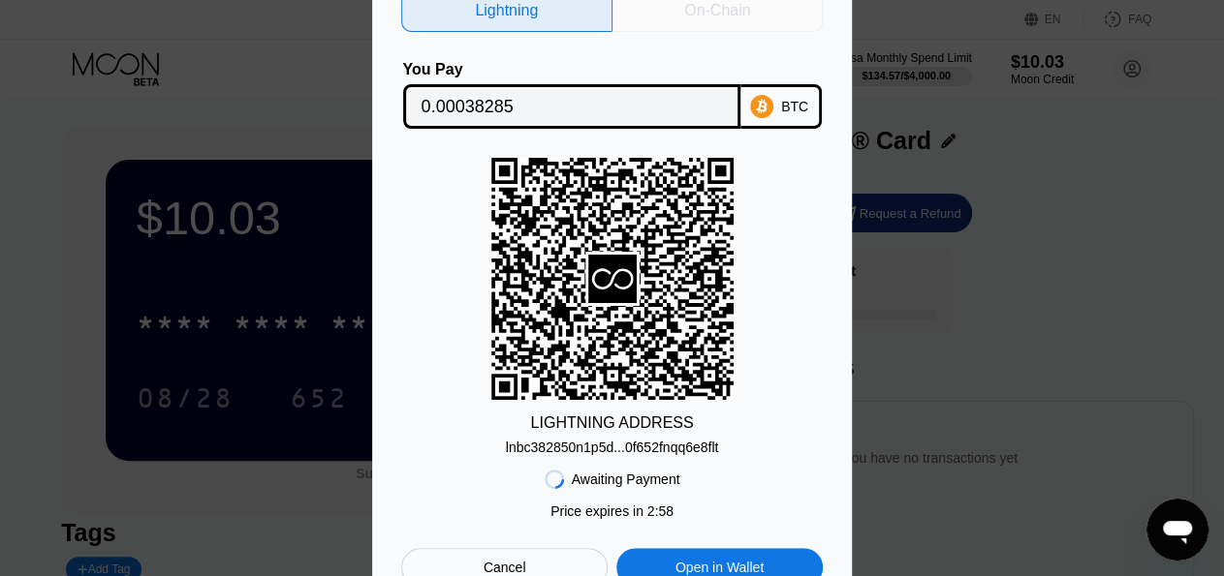
click at [700, 18] on div "On-Chain" at bounding box center [717, 10] width 211 height 43
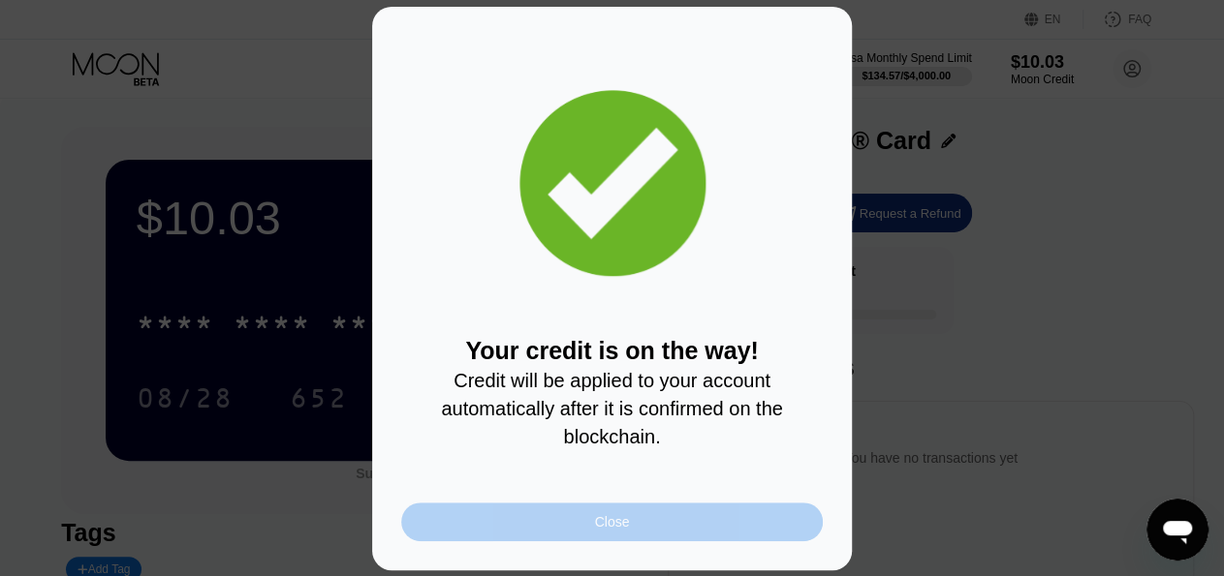
click at [631, 522] on div "Close" at bounding box center [611, 522] width 421 height 39
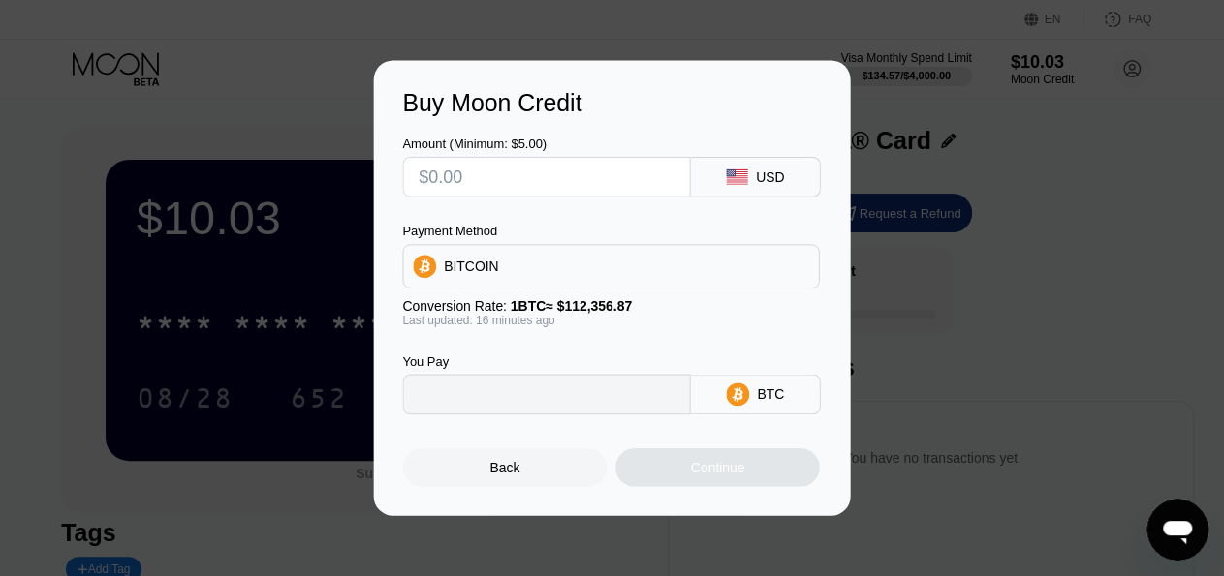
type input "0"
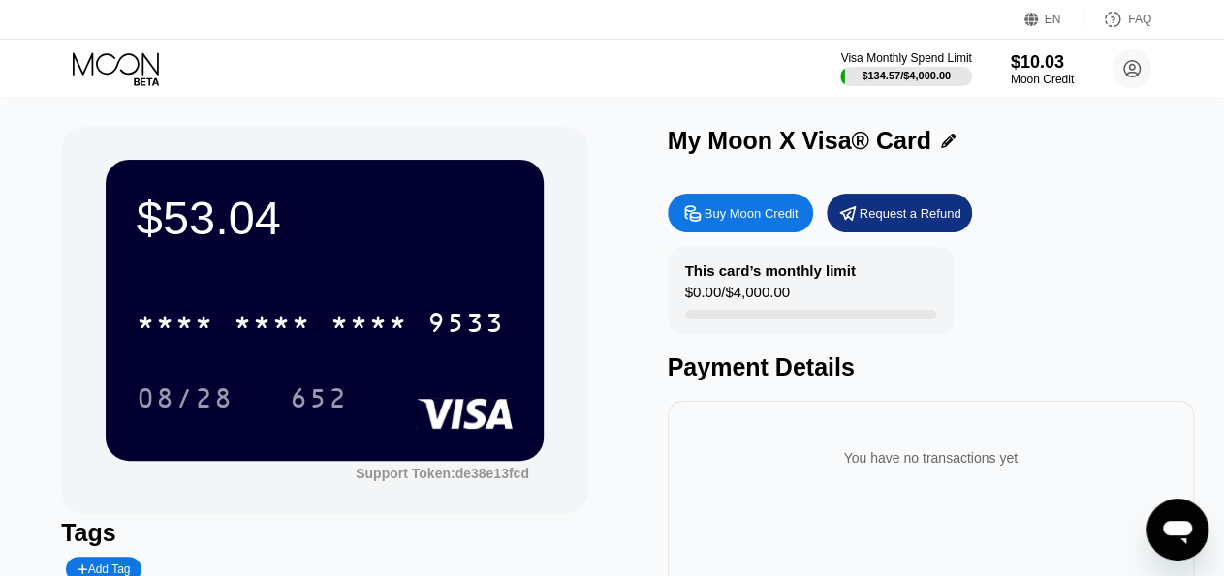
click at [147, 73] on icon at bounding box center [118, 69] width 90 height 34
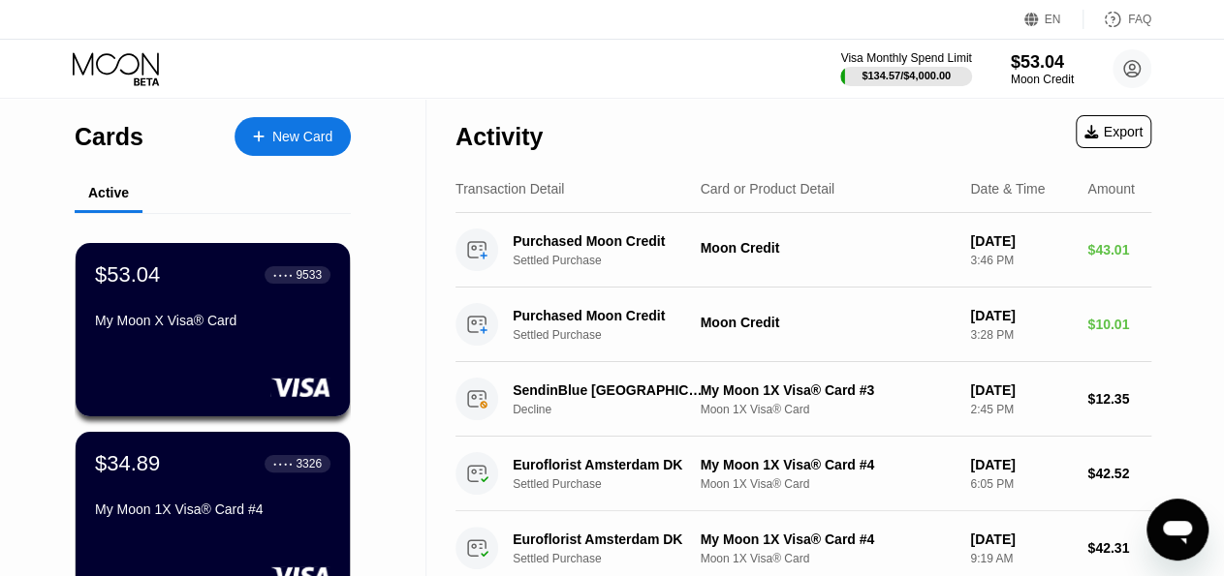
click at [222, 477] on div "$34.89 ● ● ● ● 3326" at bounding box center [212, 463] width 235 height 25
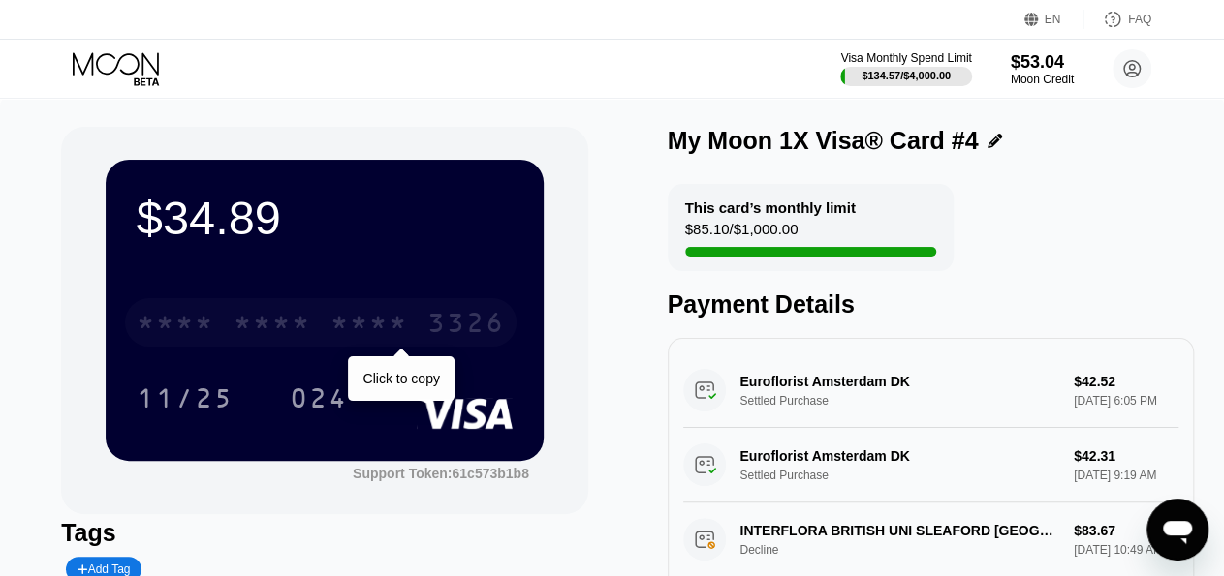
click at [453, 338] on div "3326" at bounding box center [466, 325] width 78 height 31
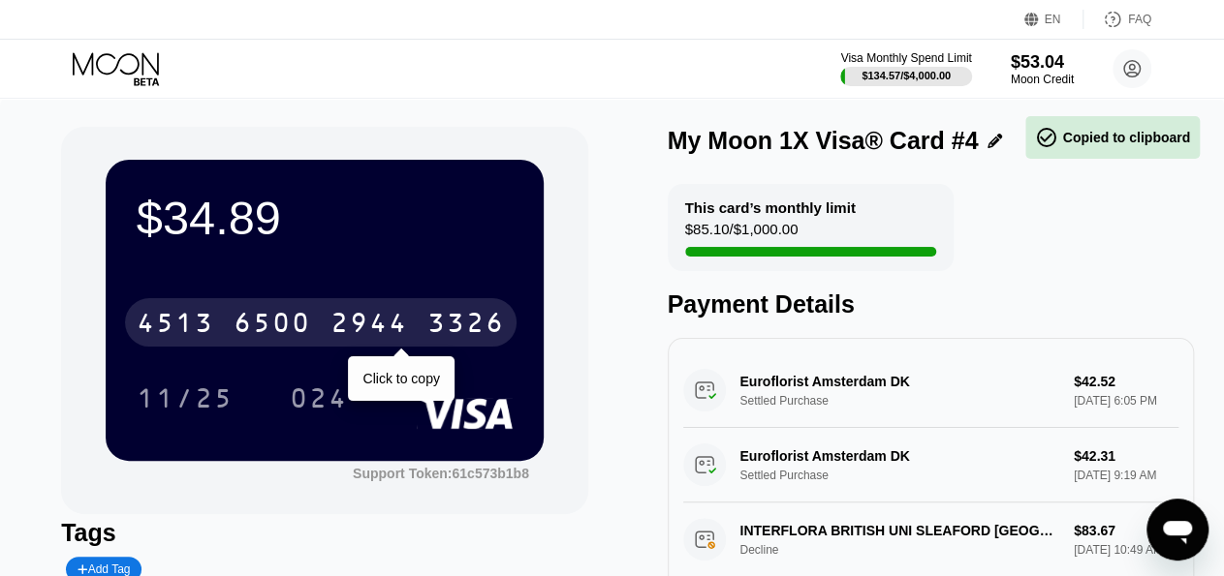
click at [344, 332] on div "2944" at bounding box center [369, 325] width 78 height 31
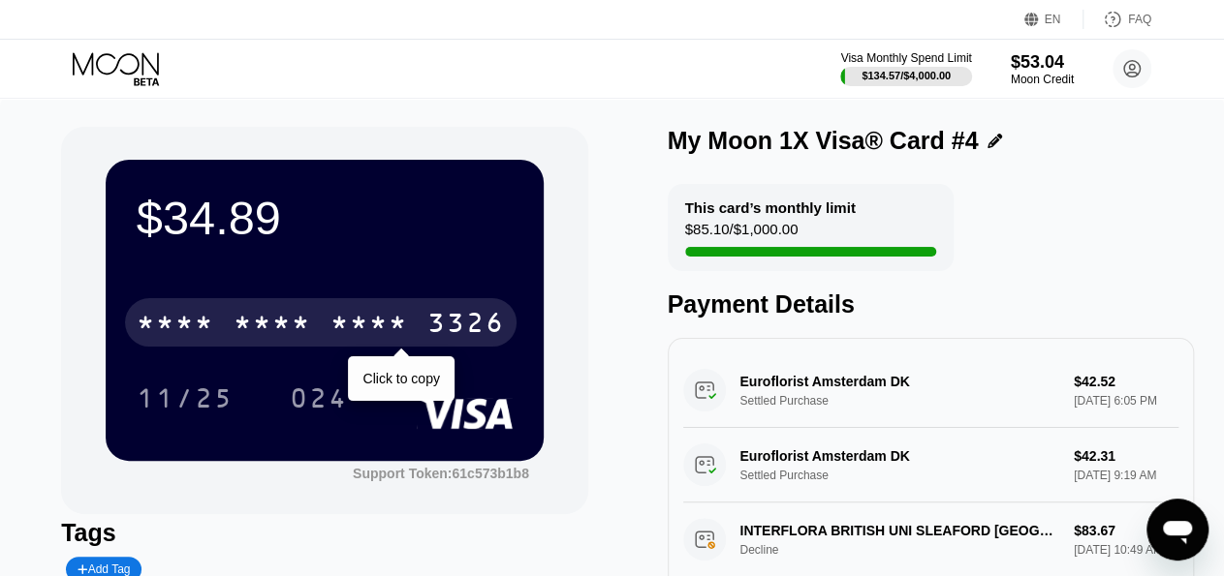
click at [426, 326] on div "* * * * * * * * * * * * 3326" at bounding box center [320, 322] width 391 height 48
